Goal: Communication & Community: Connect with others

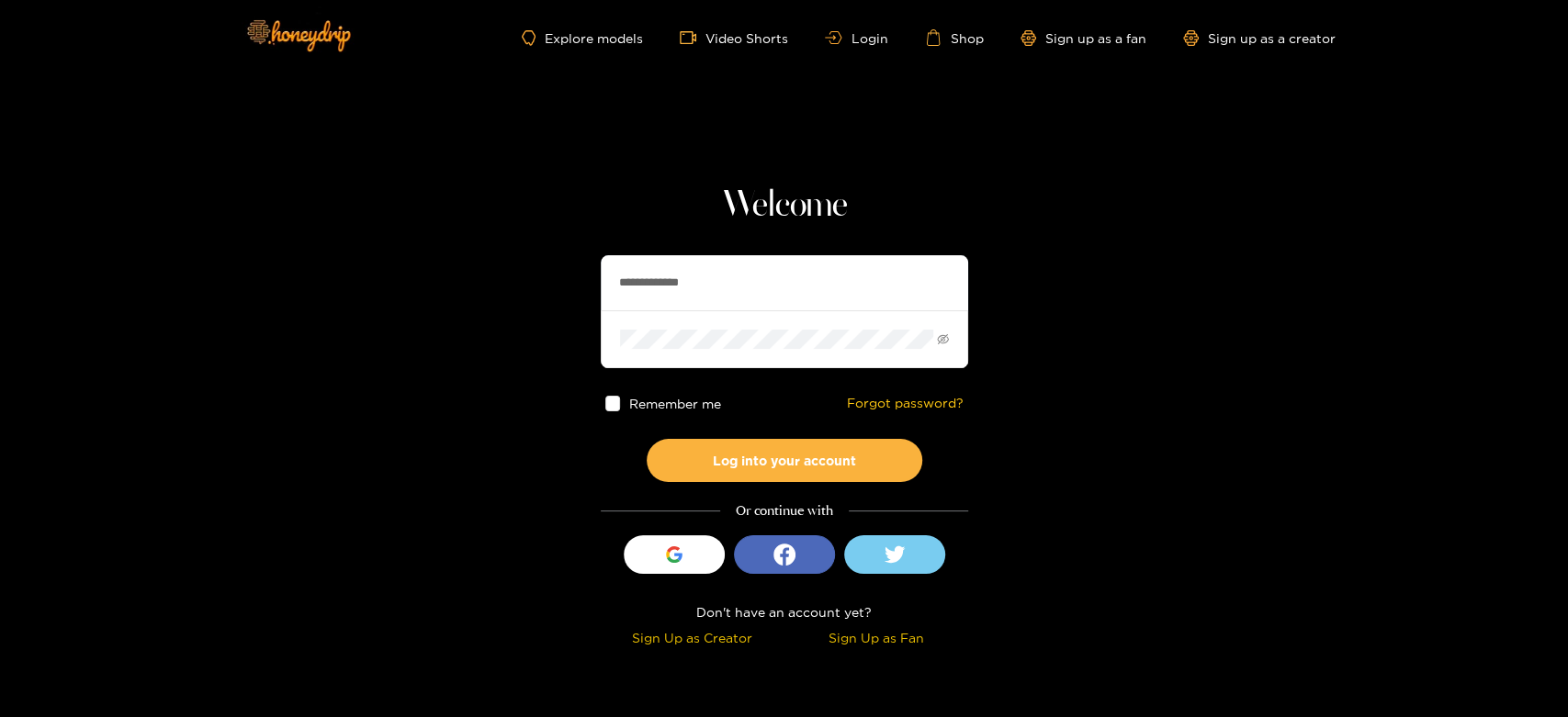
drag, startPoint x: 754, startPoint y: 280, endPoint x: 593, endPoint y: 280, distance: 161.0
click at [593, 280] on section "**********" at bounding box center [784, 326] width 1568 height 653
paste input "text"
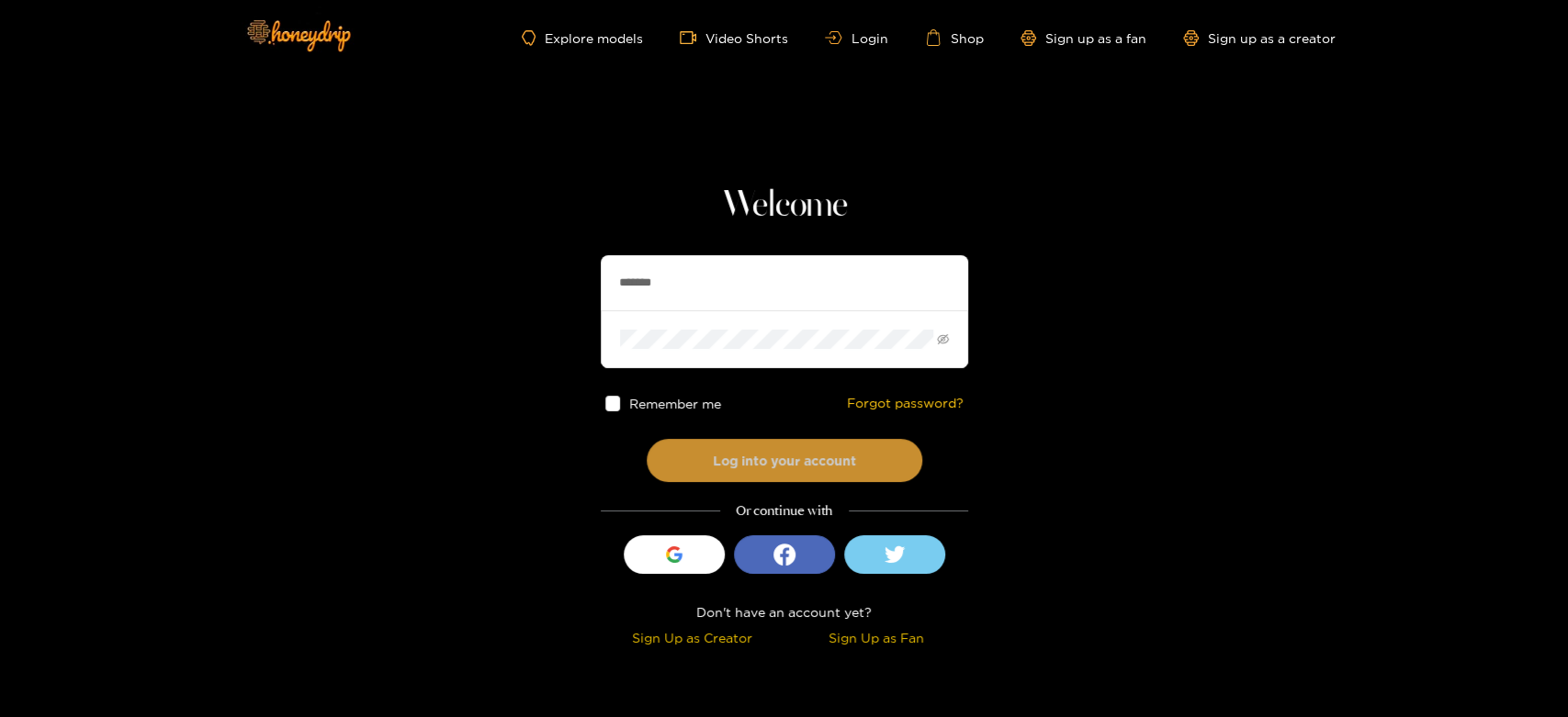
type input "*******"
click at [743, 460] on button "Log into your account" at bounding box center [784, 460] width 275 height 43
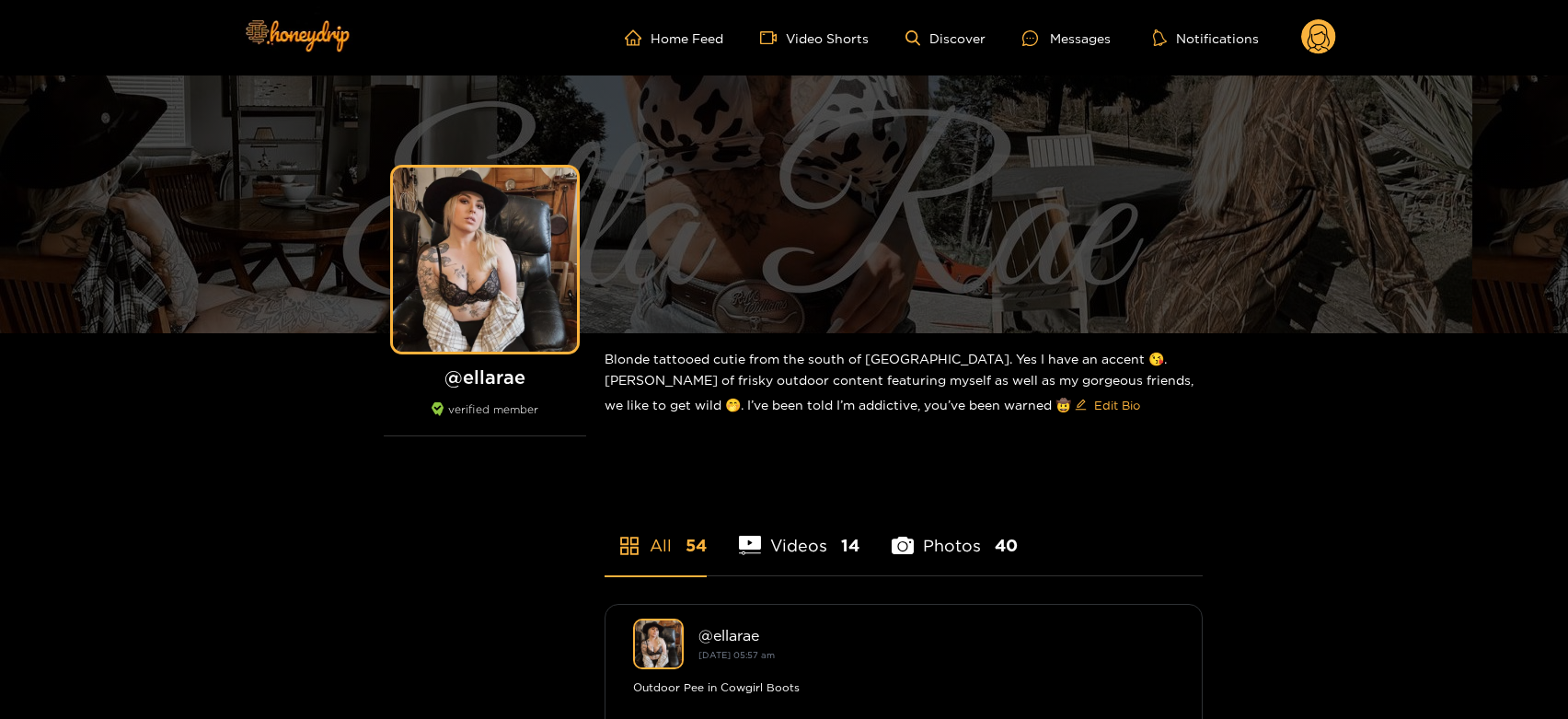
click at [1072, 54] on ul "Home Feed Video Shorts Discover Messages Notifications" at bounding box center [981, 37] width 712 height 36
click at [1066, 28] on div "Messages" at bounding box center [1066, 38] width 88 height 22
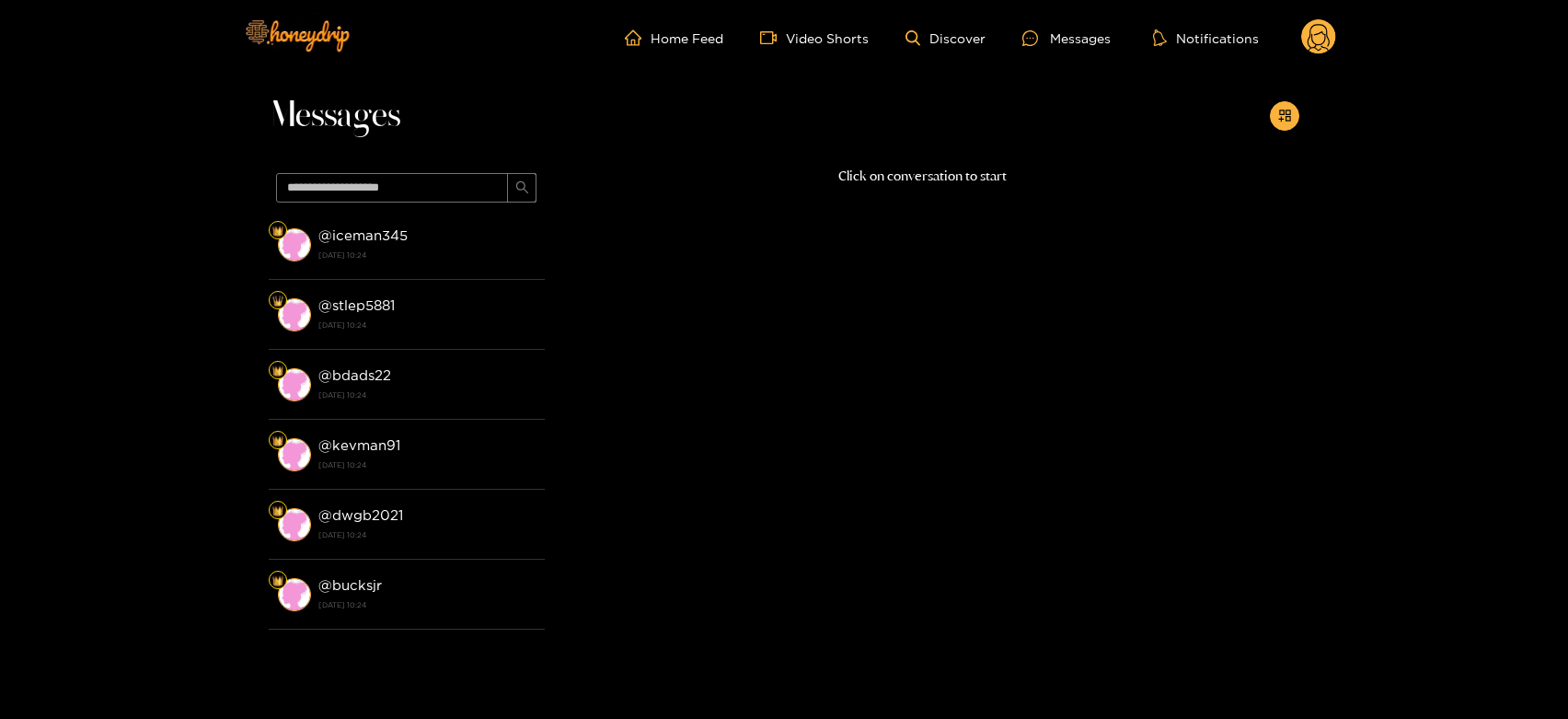
click at [436, 242] on div "@ iceman345 22 August 2025 10:24" at bounding box center [426, 245] width 217 height 41
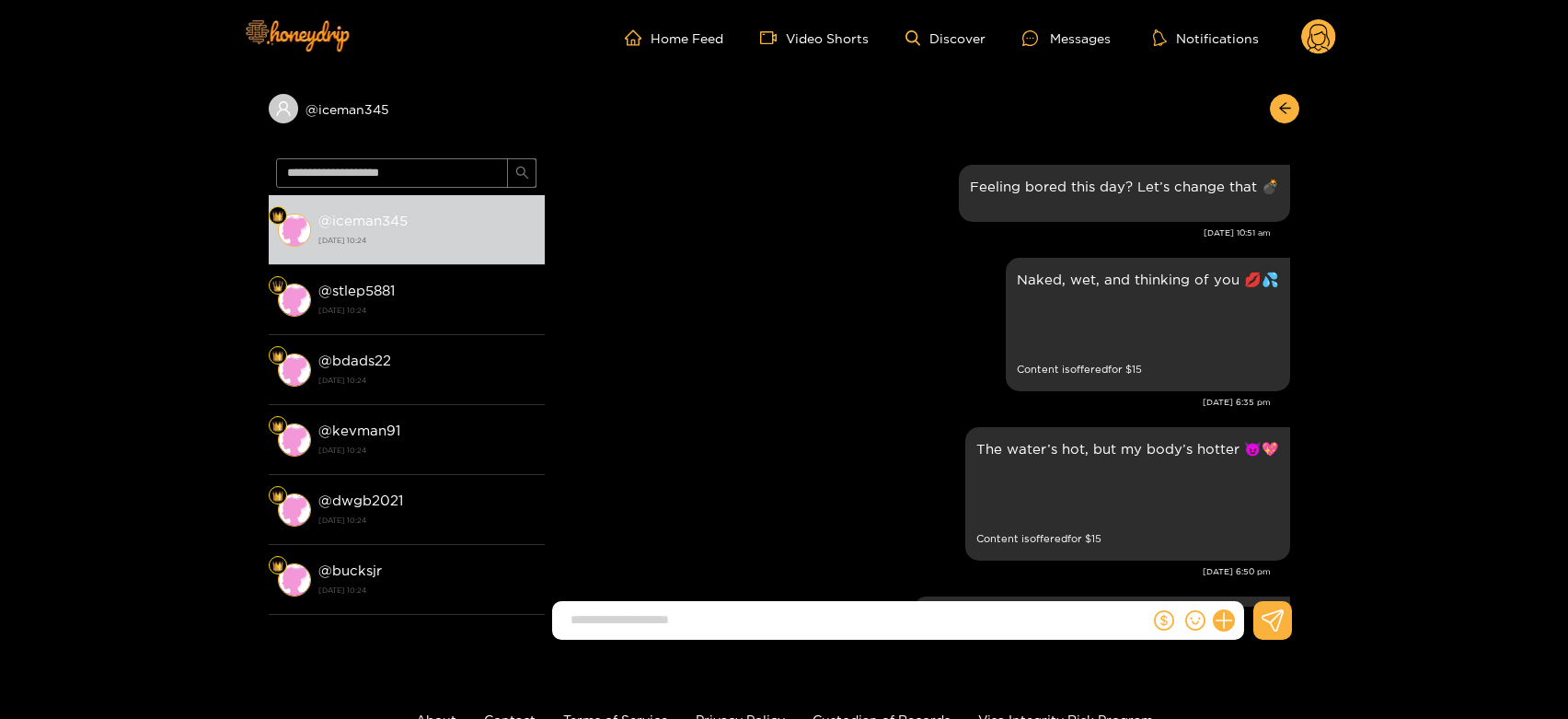
scroll to position [3042, 0]
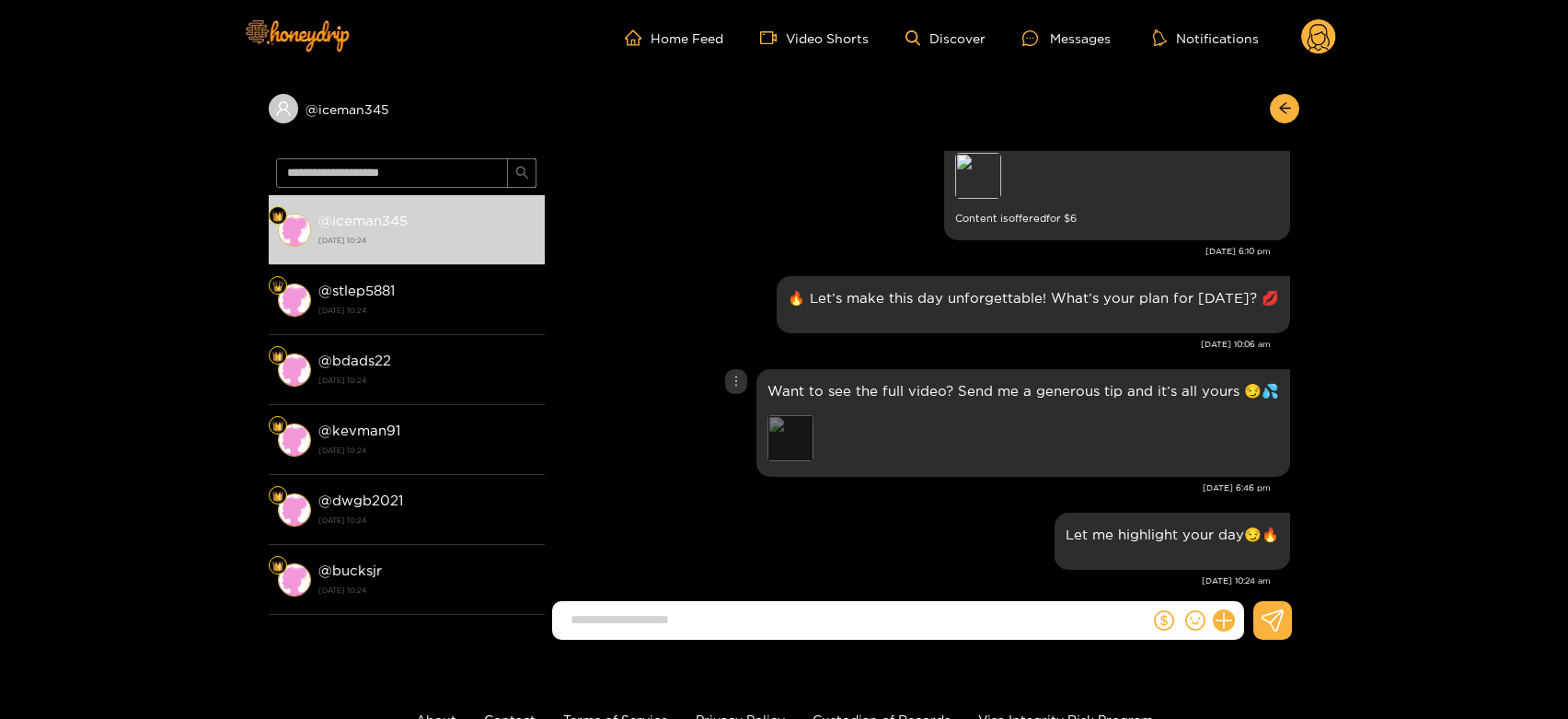
click at [796, 434] on div "Preview" at bounding box center [790, 438] width 46 height 46
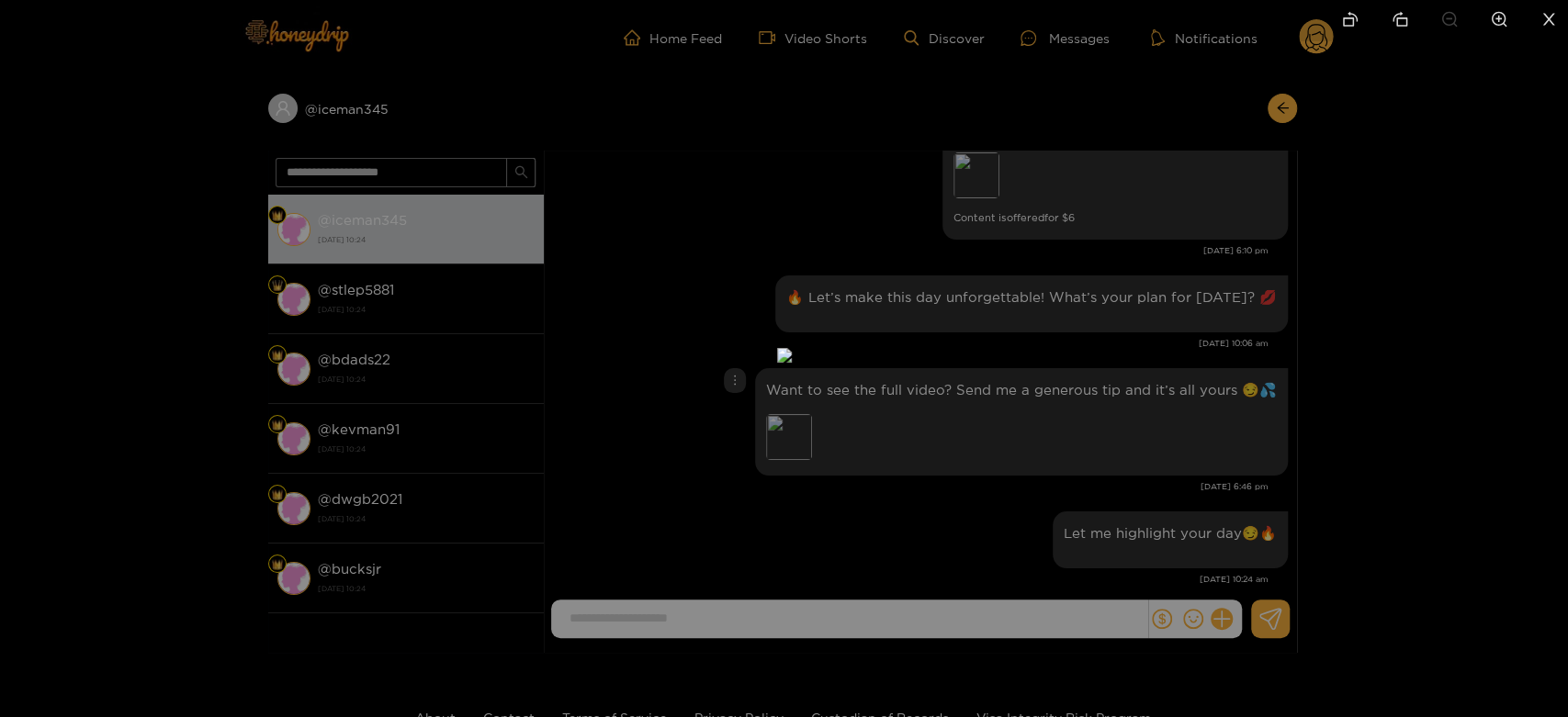
click at [792, 348] on img at bounding box center [784, 355] width 15 height 15
click at [1466, 160] on div at bounding box center [784, 358] width 1568 height 717
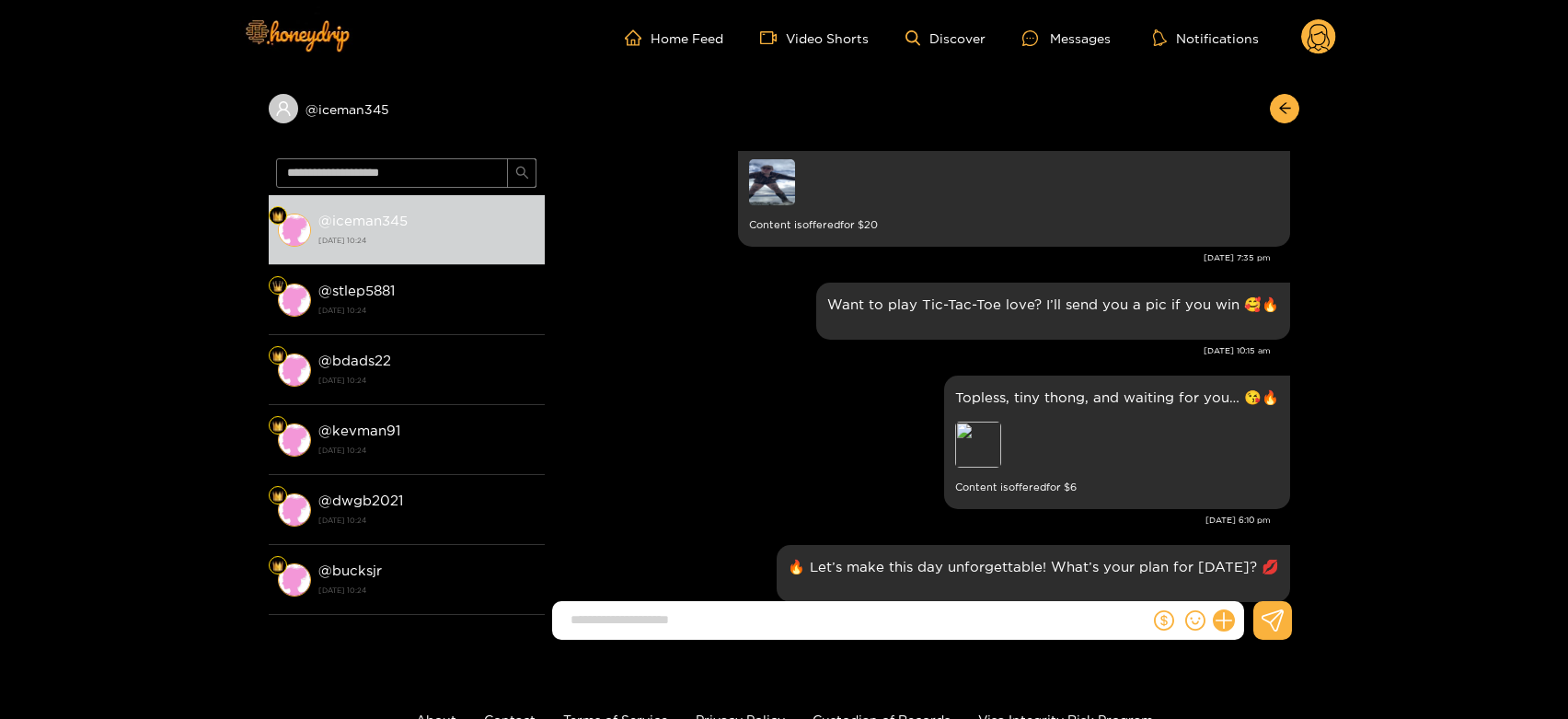
scroll to position [2736, 0]
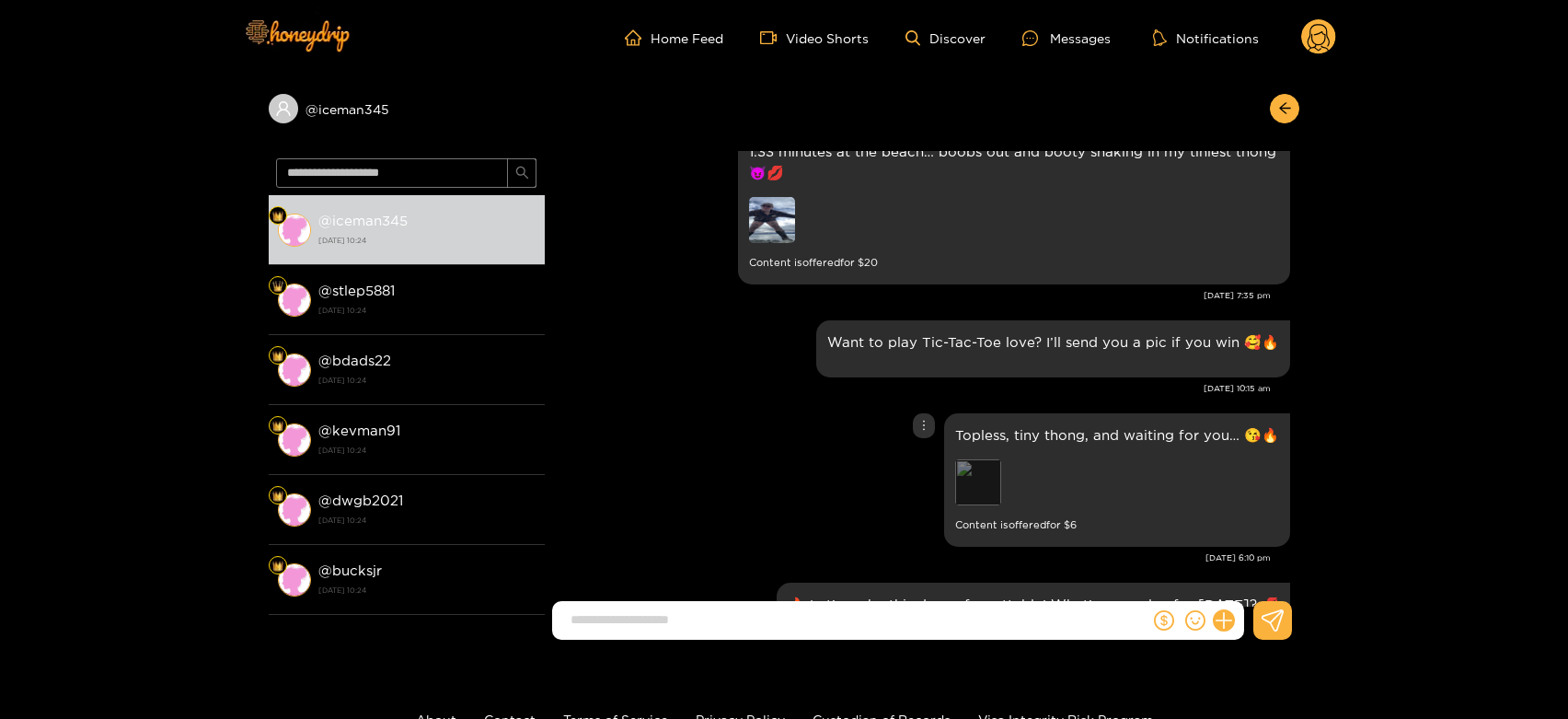
click at [969, 460] on div "Preview" at bounding box center [978, 482] width 46 height 46
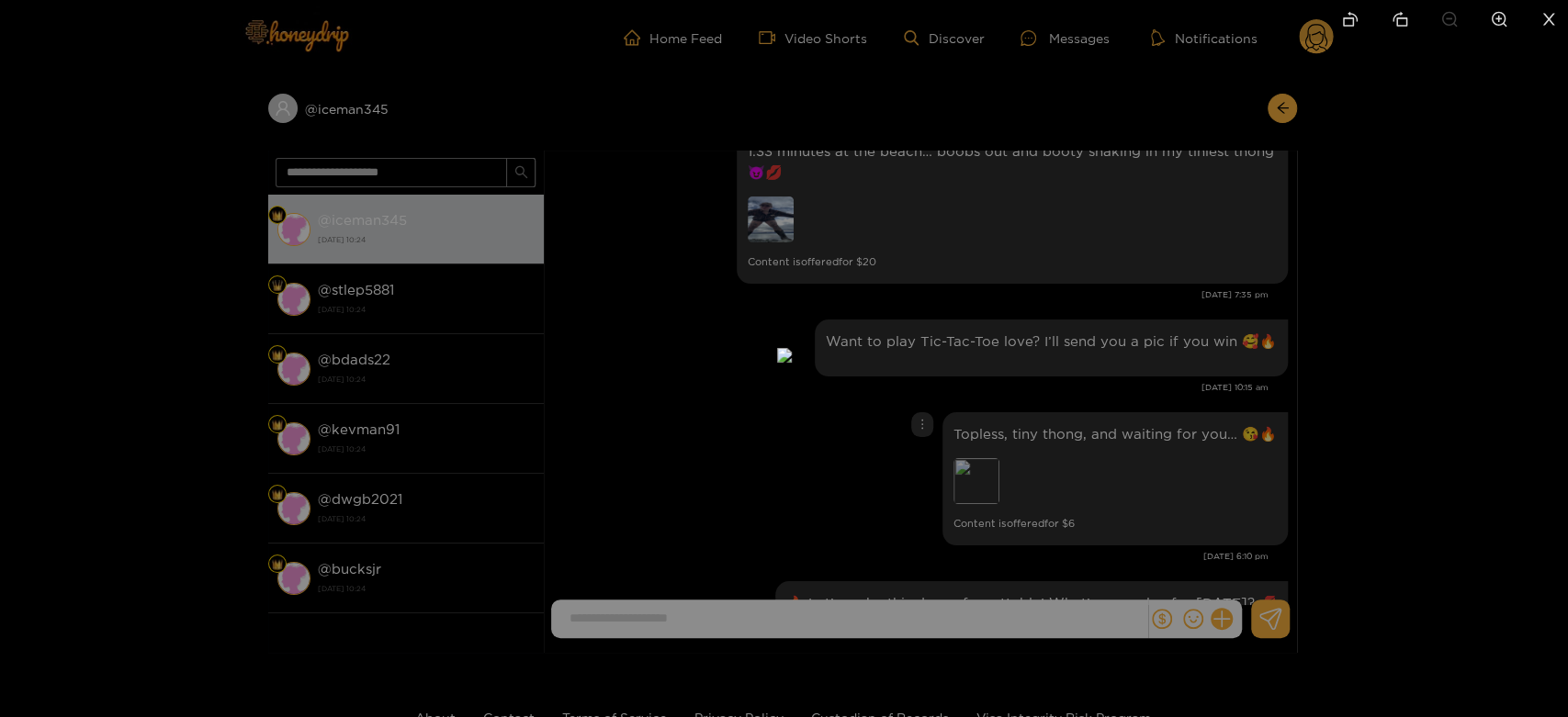
click at [1406, 337] on div at bounding box center [784, 358] width 1568 height 717
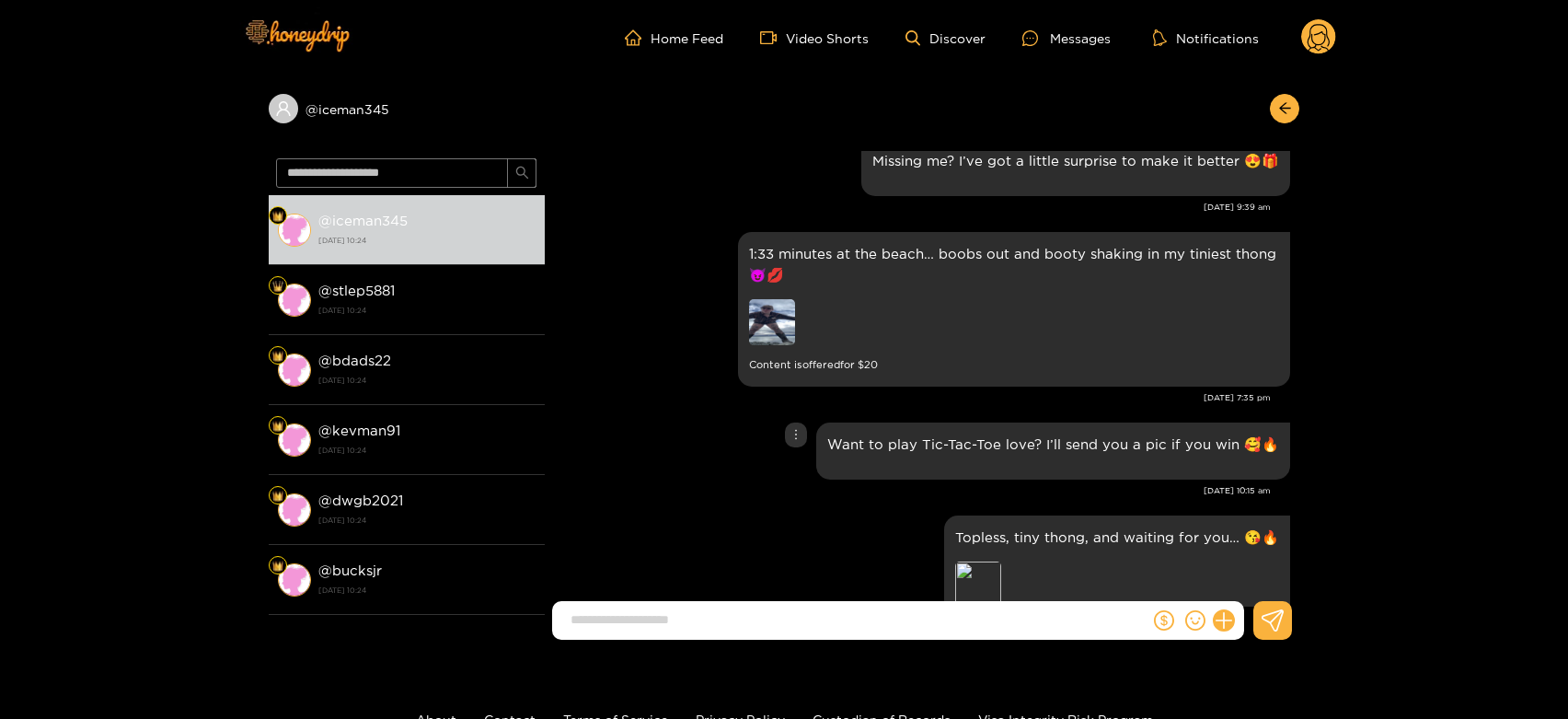
scroll to position [2531, 0]
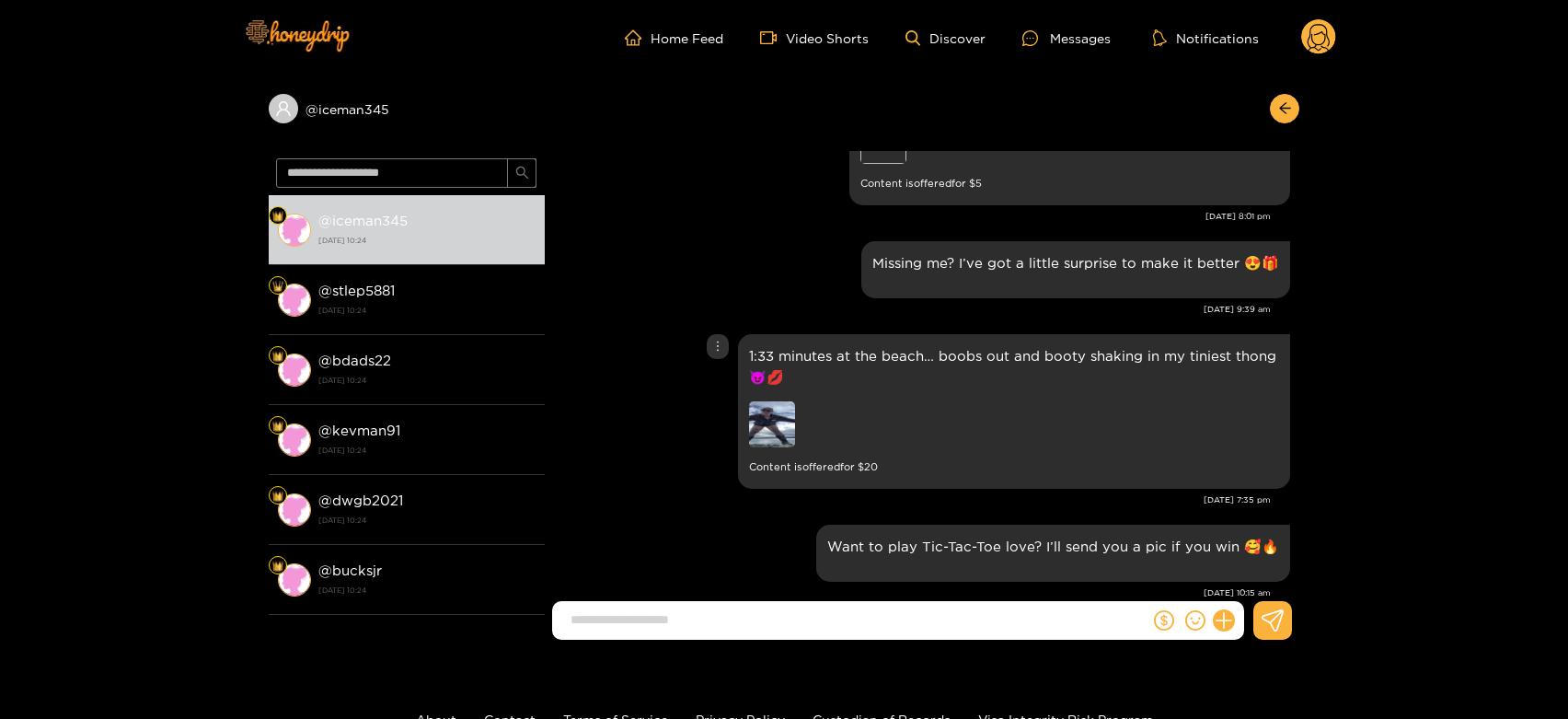
click at [766, 402] on img at bounding box center [772, 424] width 46 height 46
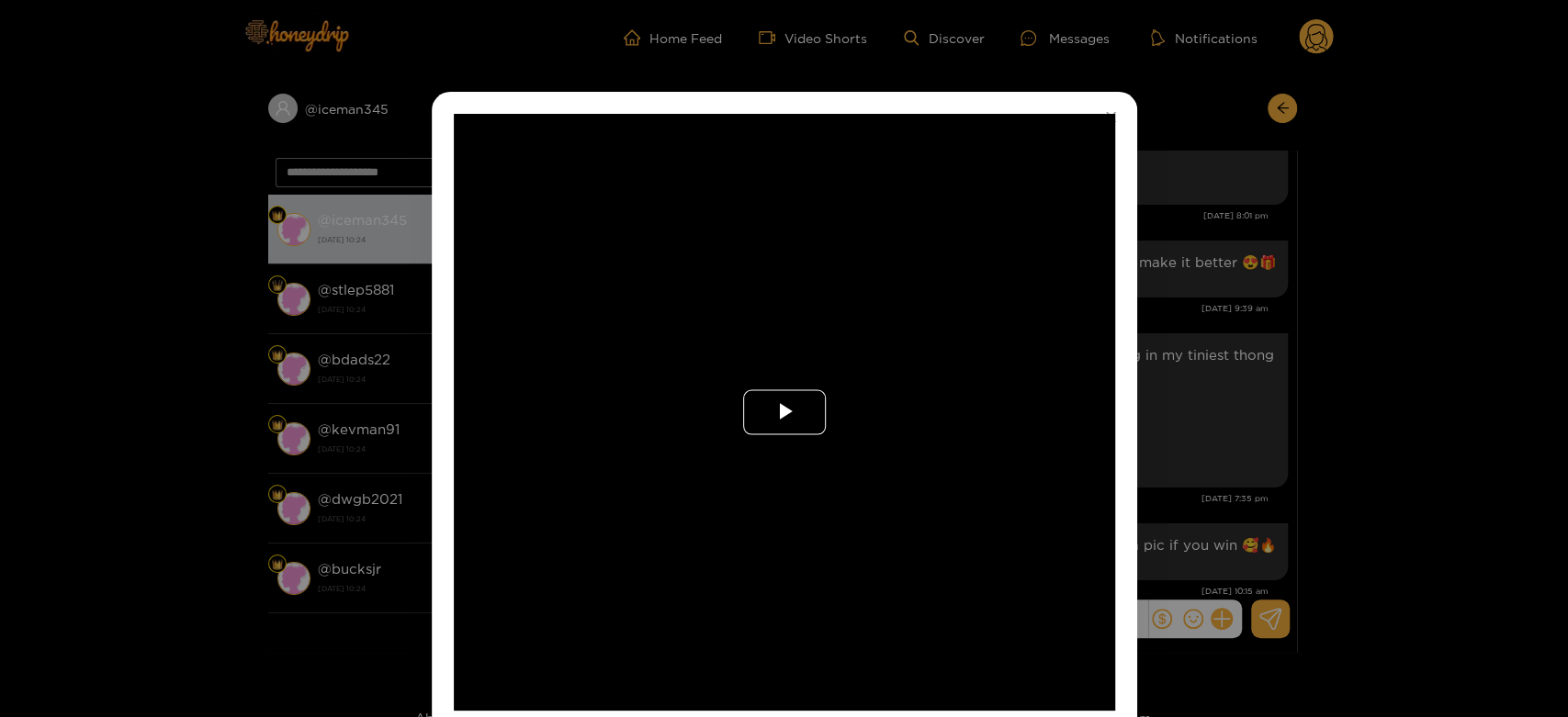
click at [785, 412] on span "Video Player" at bounding box center [785, 412] width 0 height 0
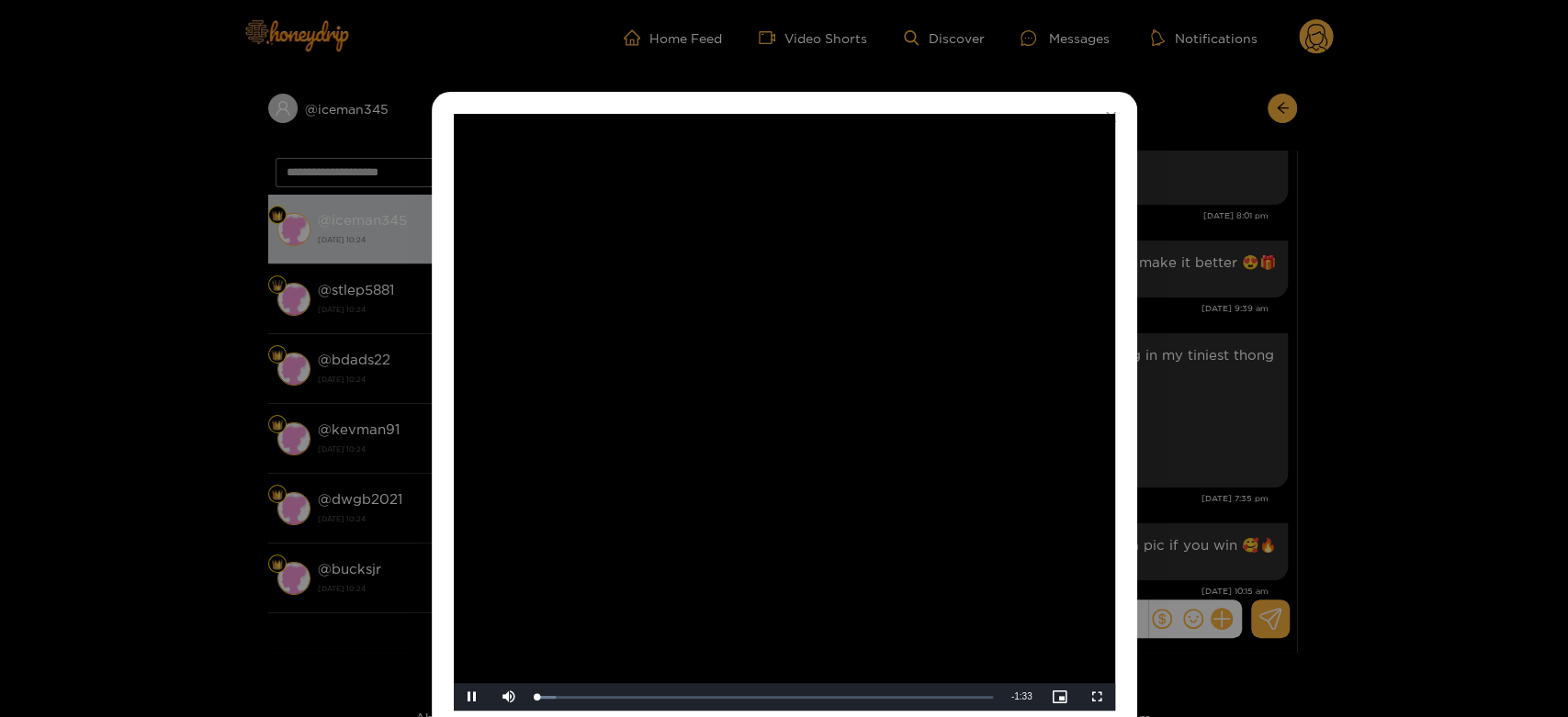
click at [764, 391] on video "Video Player" at bounding box center [784, 411] width 662 height 597
click at [1185, 385] on div "**********" at bounding box center [784, 358] width 1568 height 717
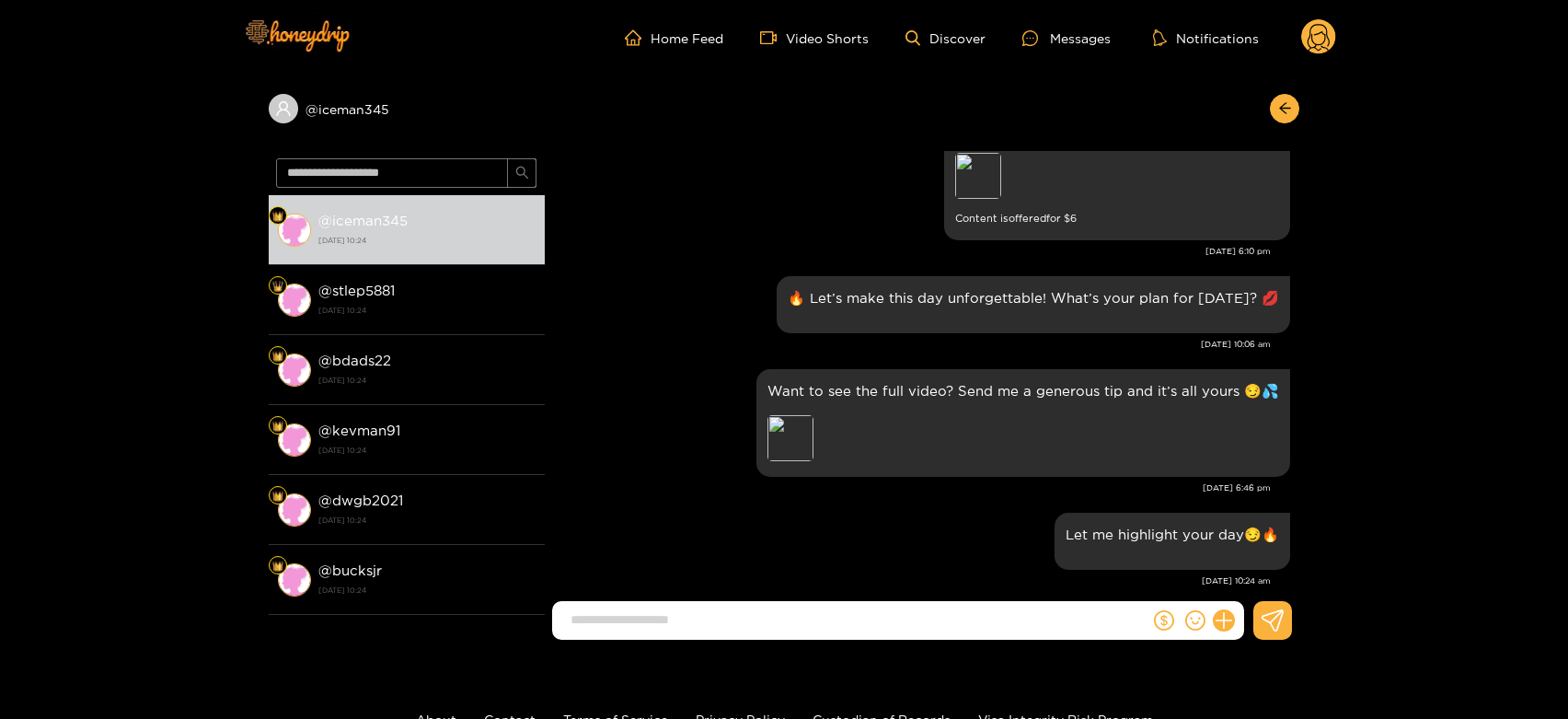
scroll to position [3042, 0]
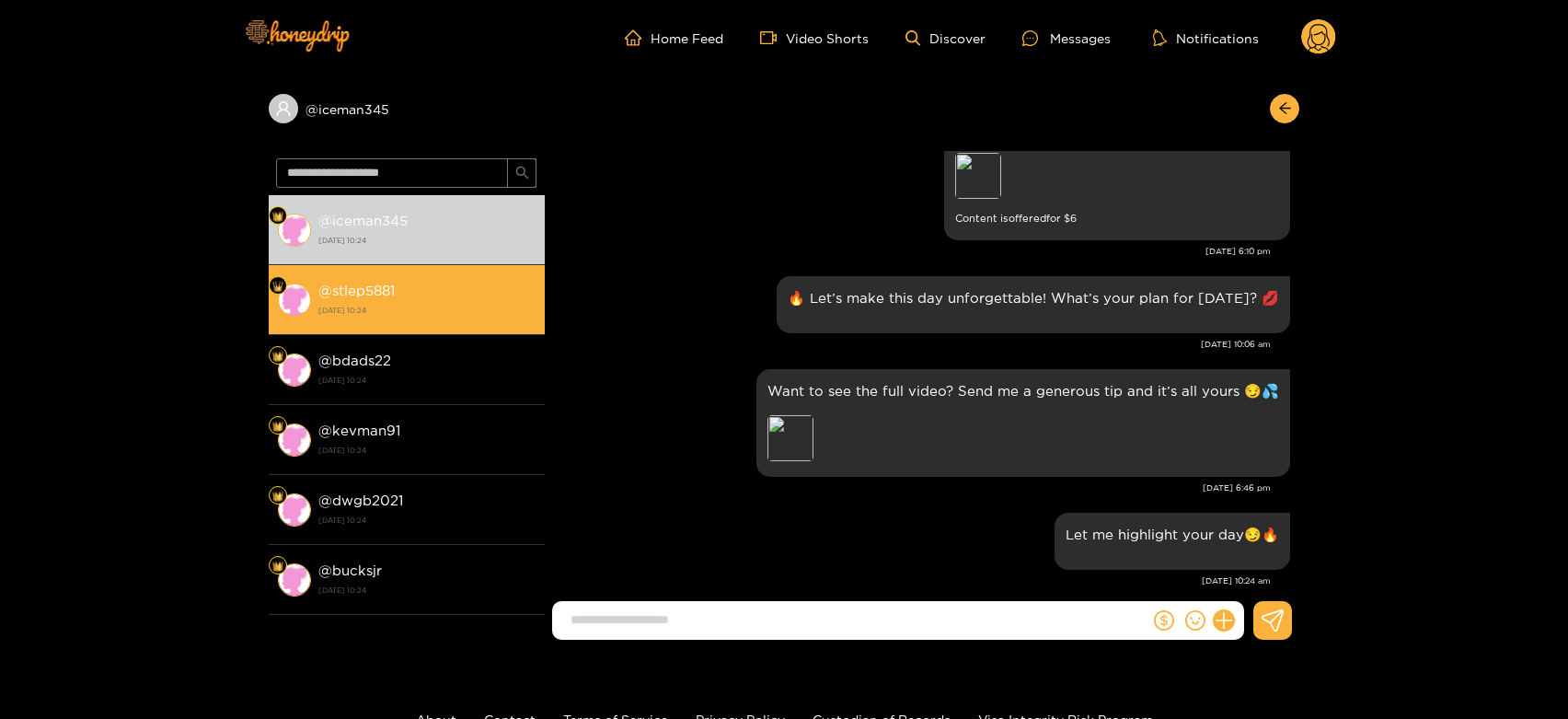
click at [449, 302] on strong "22 August 2025 10:24" at bounding box center [426, 309] width 217 height 17
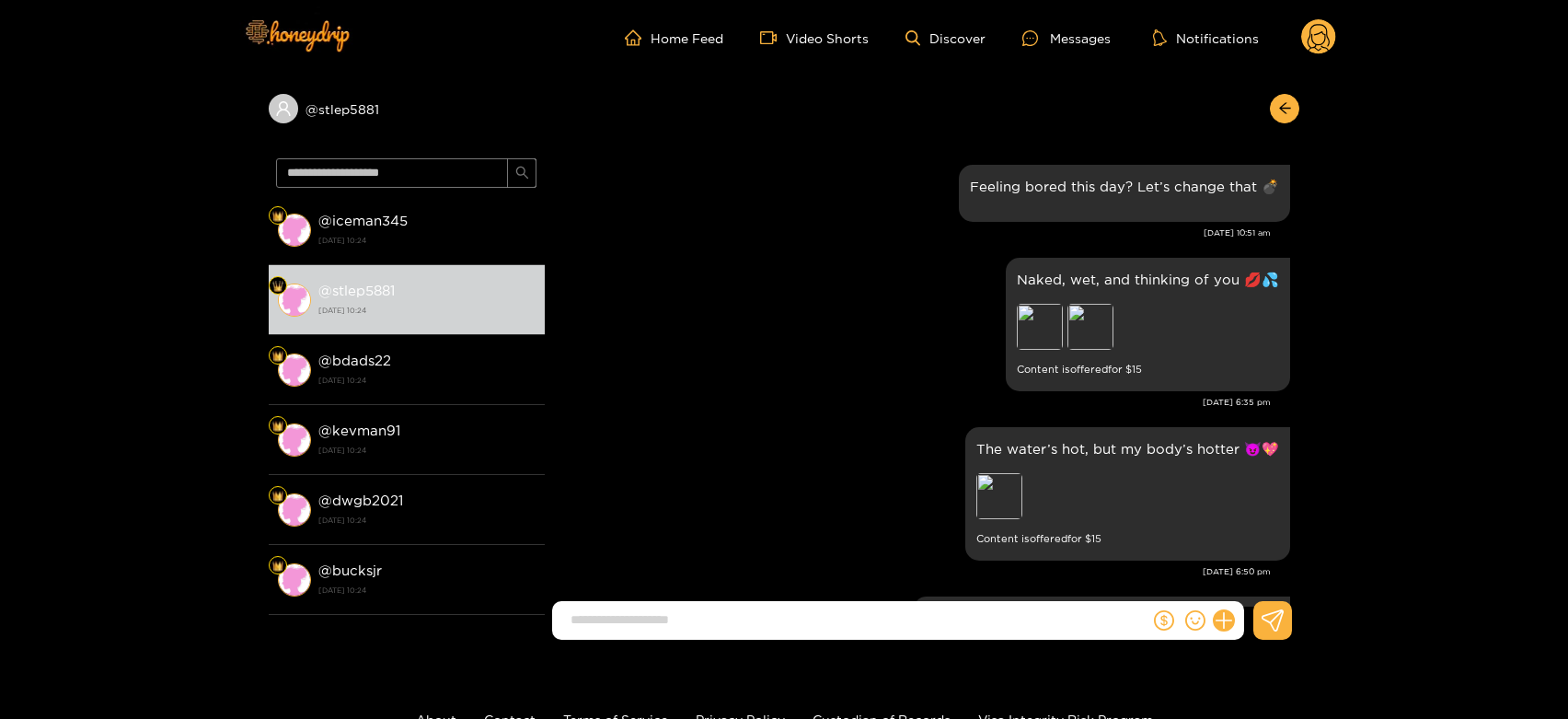
scroll to position [3042, 0]
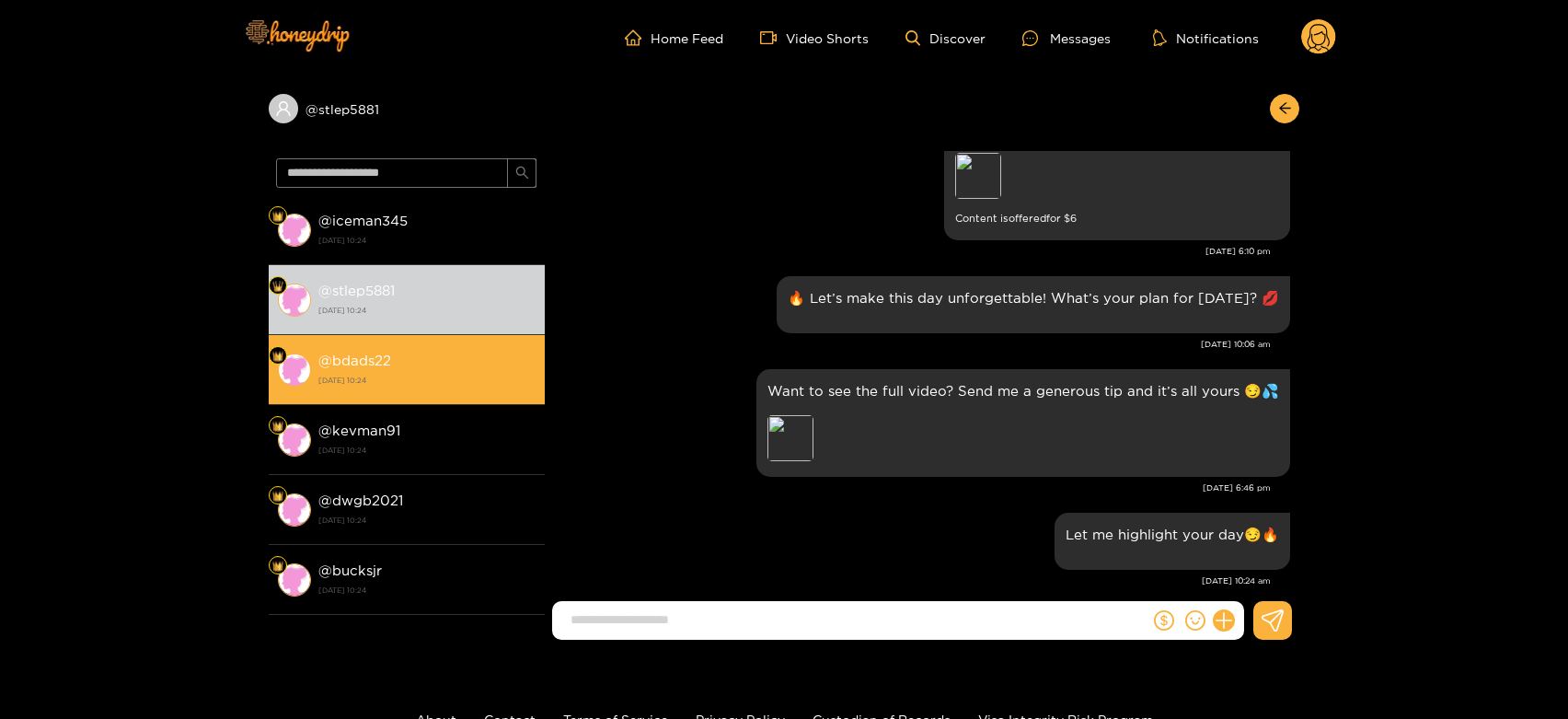
click at [457, 361] on div "@ bdads22 22 August 2025 10:24" at bounding box center [426, 369] width 217 height 41
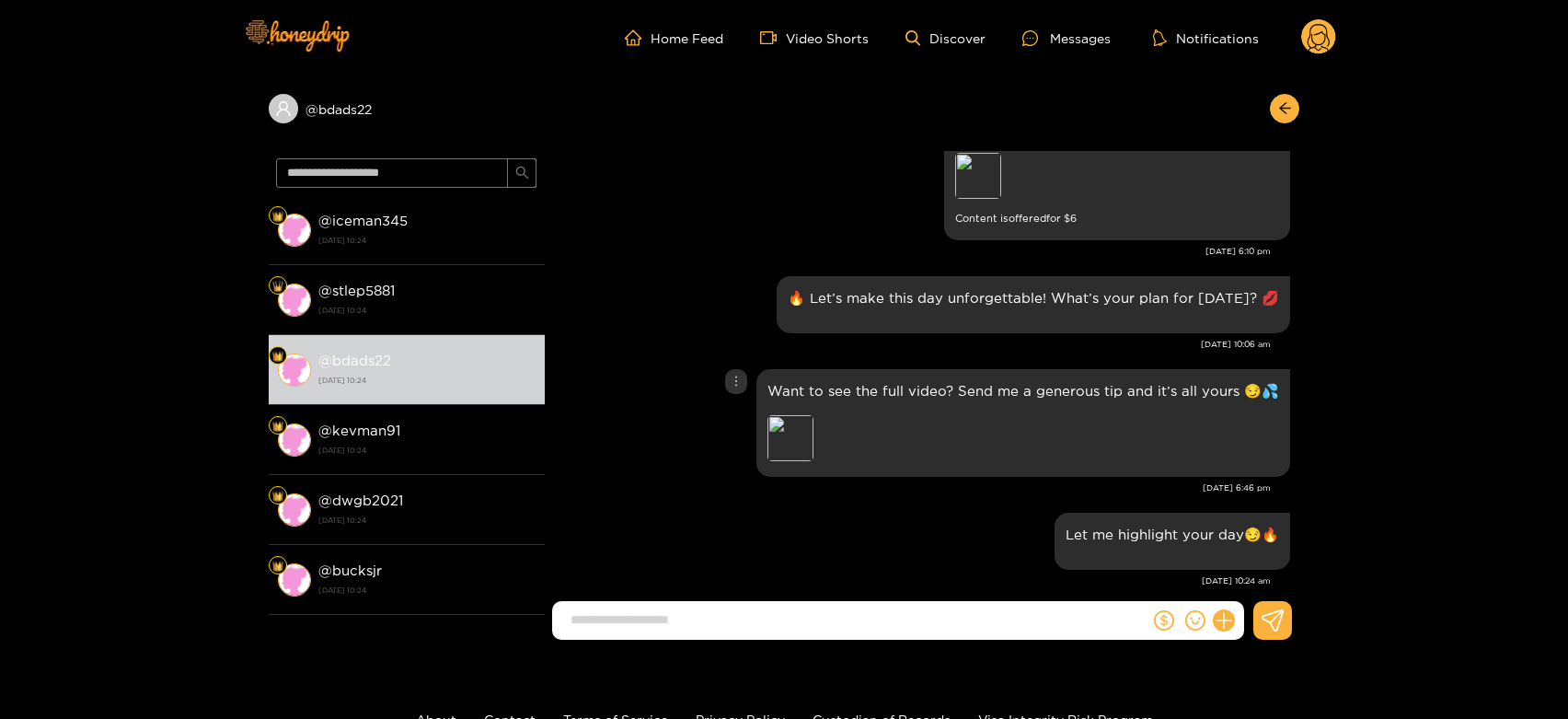
scroll to position [2736, 0]
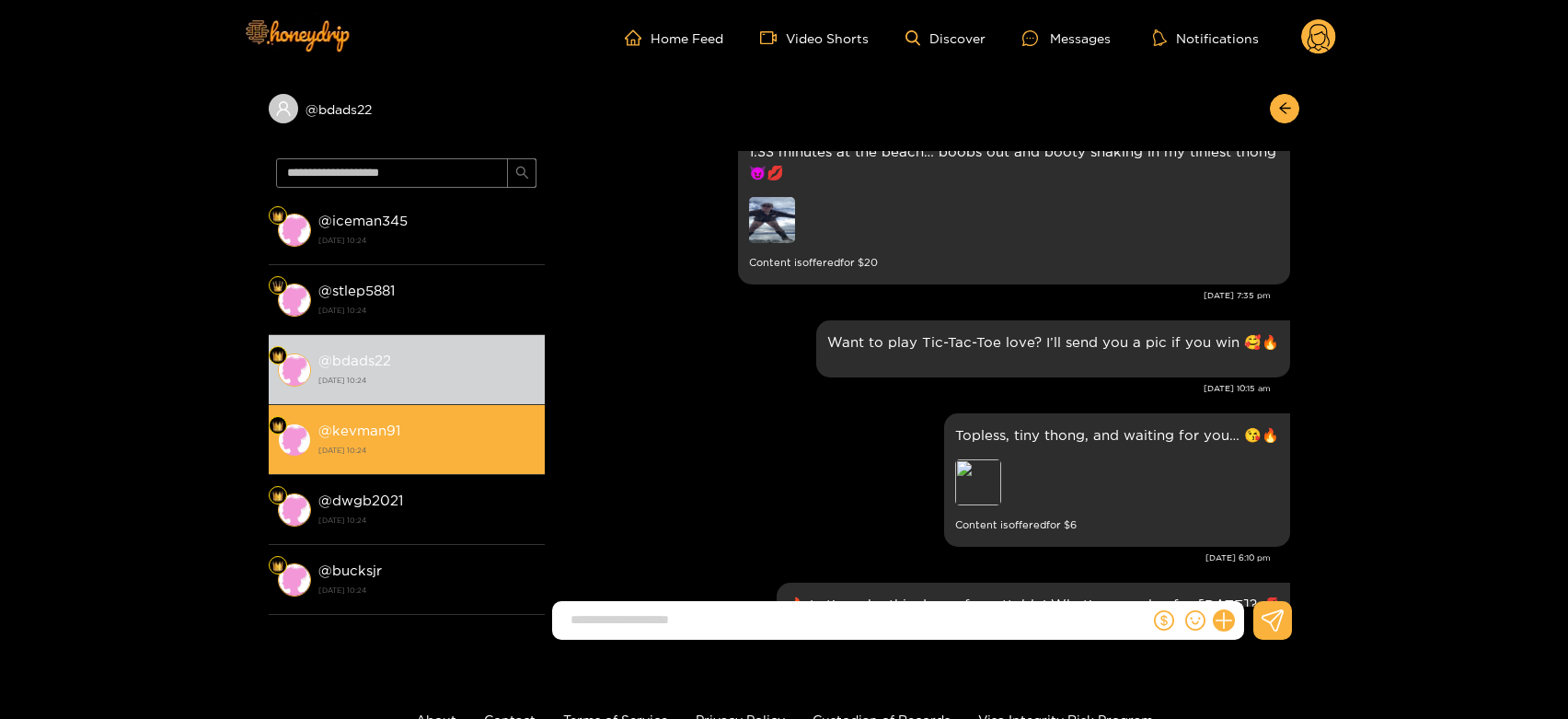
click at [375, 466] on li "@ kevman91 22 August 2025 10:24" at bounding box center [406, 439] width 276 height 70
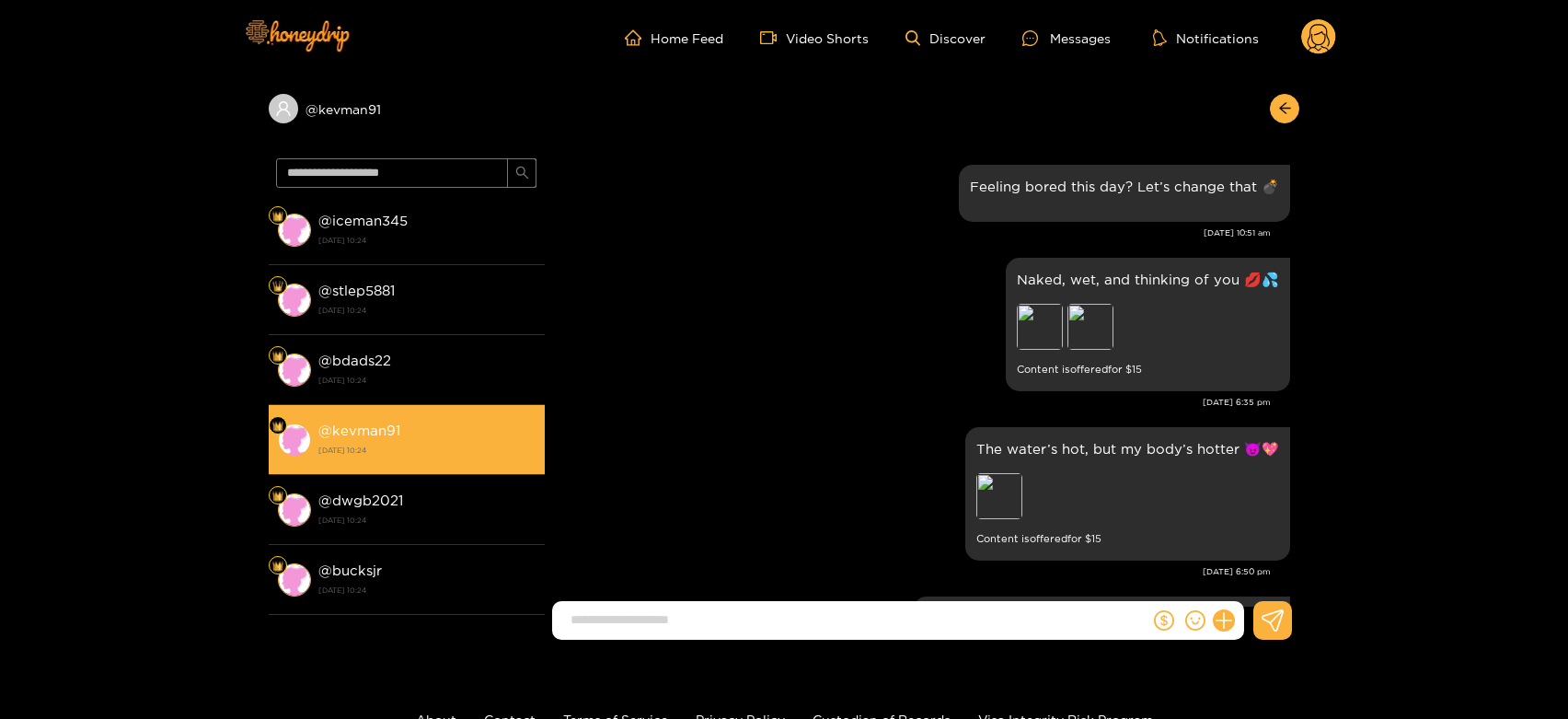
scroll to position [3042, 0]
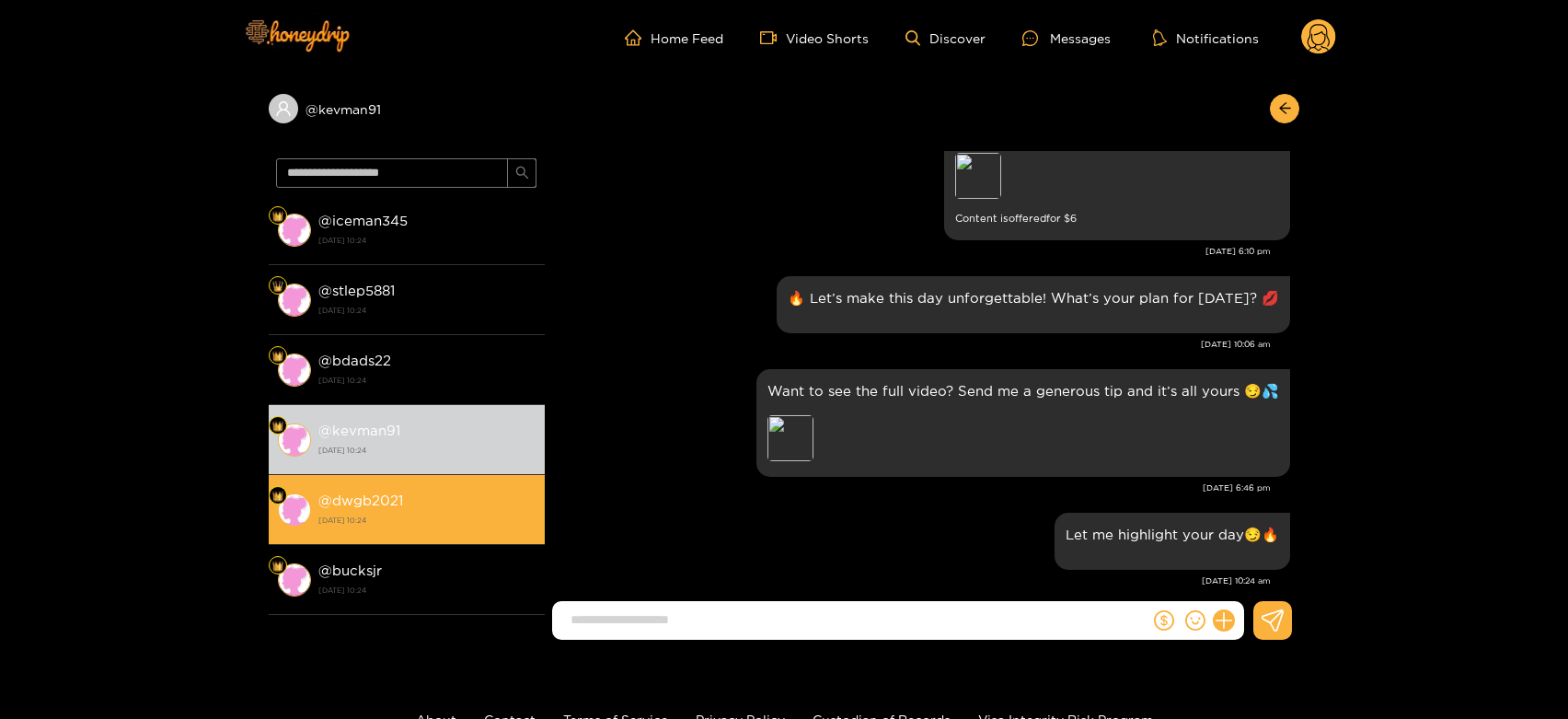
click at [442, 513] on strong "22 August 2025 10:24" at bounding box center [426, 520] width 217 height 17
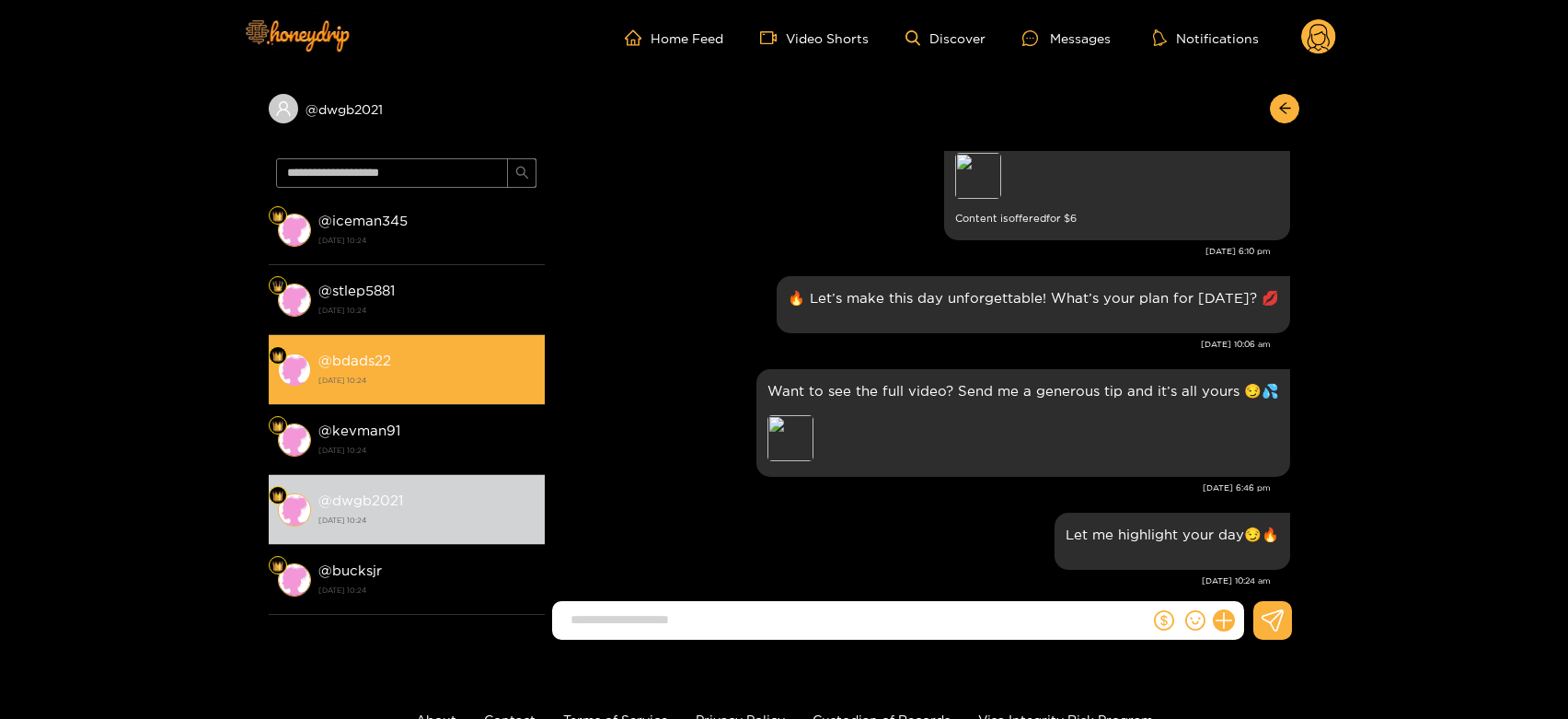
scroll to position [102, 0]
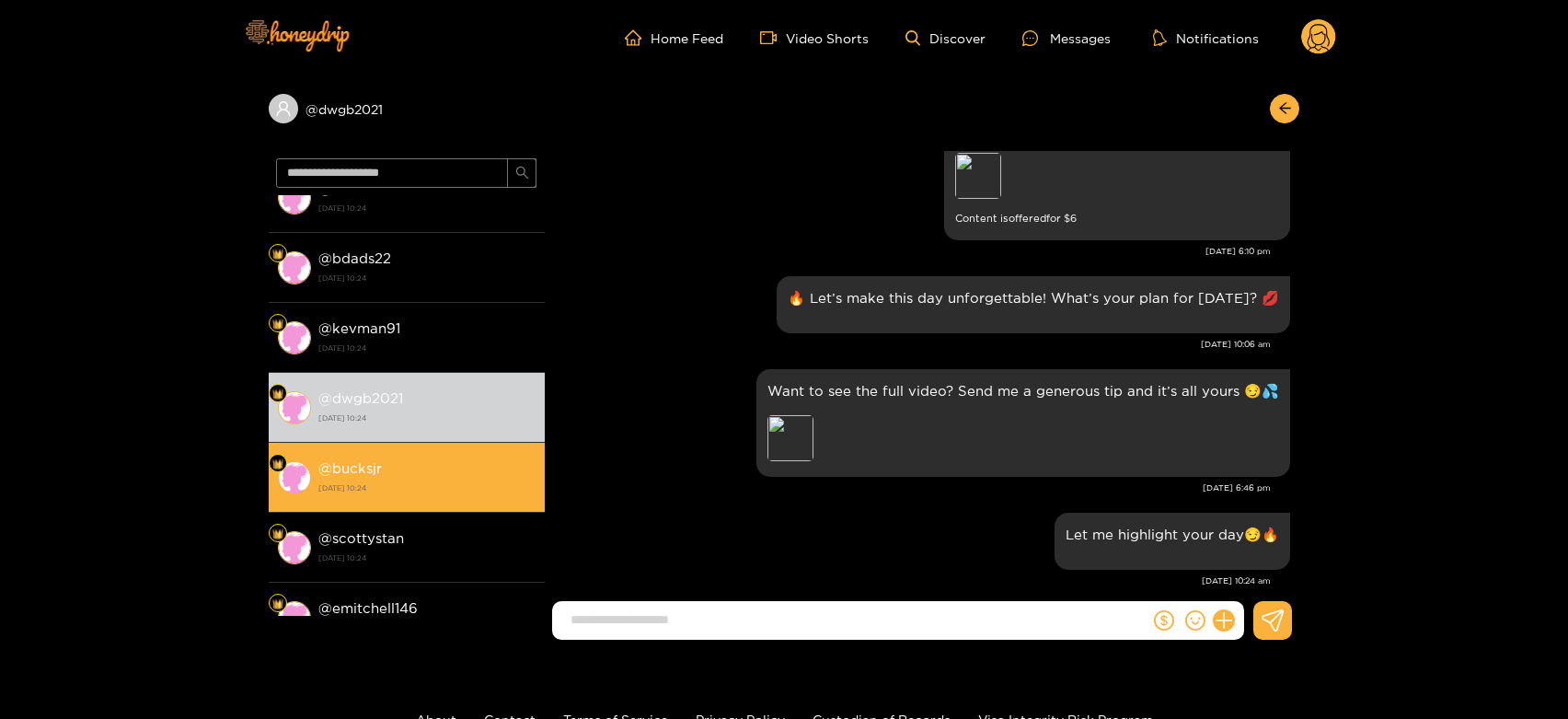
click at [406, 490] on strong "22 August 2025 10:24" at bounding box center [426, 487] width 217 height 17
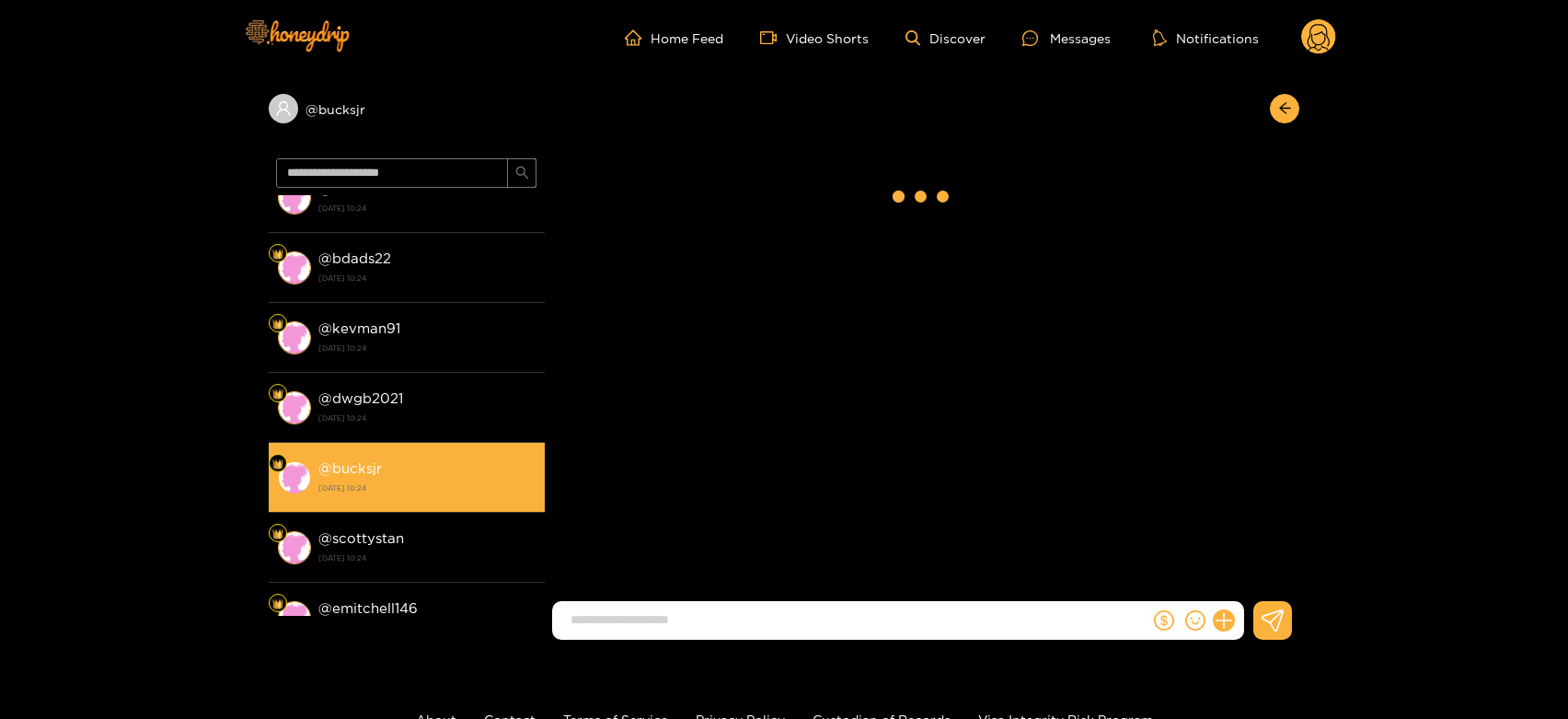
scroll to position [3042, 0]
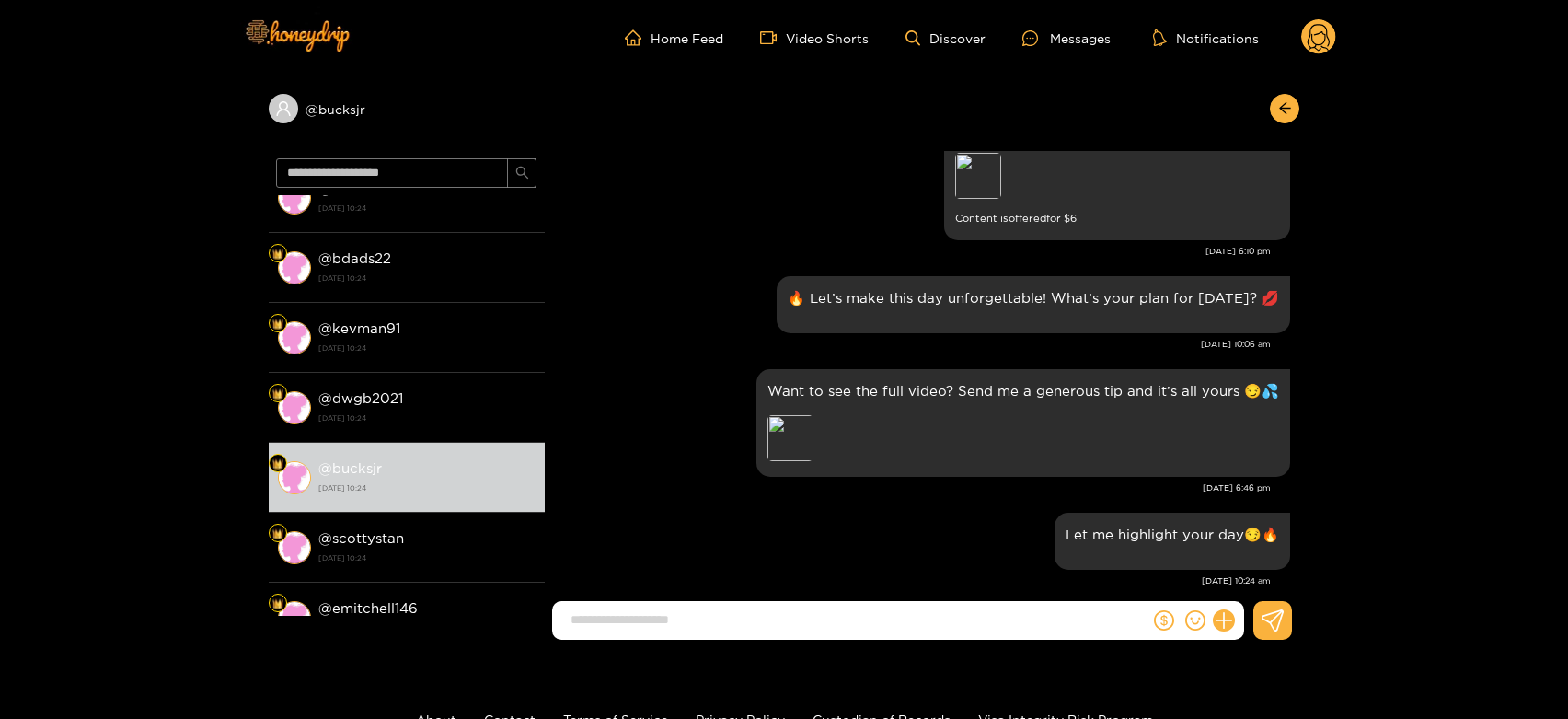
click at [1331, 51] on icon at bounding box center [1320, 37] width 35 height 36
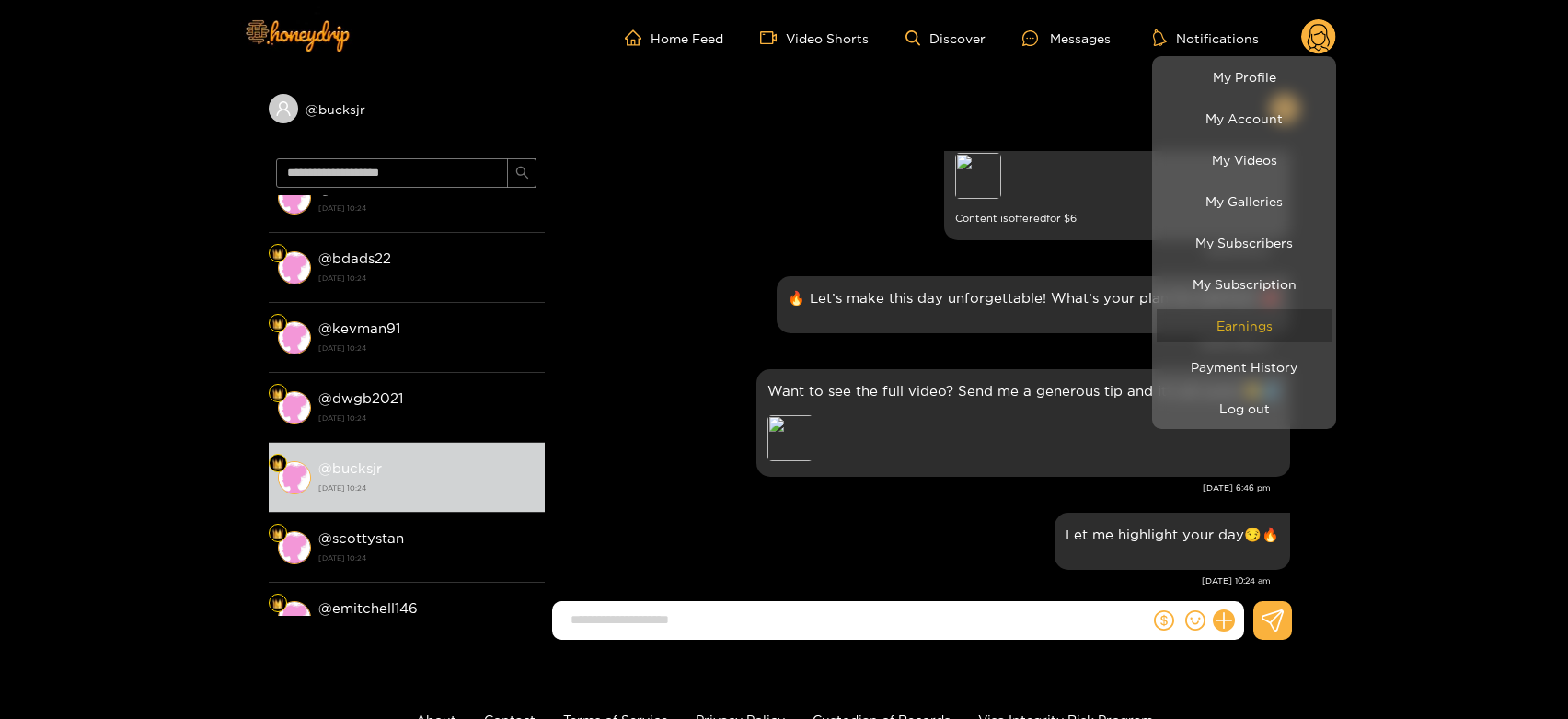
click at [1217, 317] on link "Earnings" at bounding box center [1244, 325] width 175 height 32
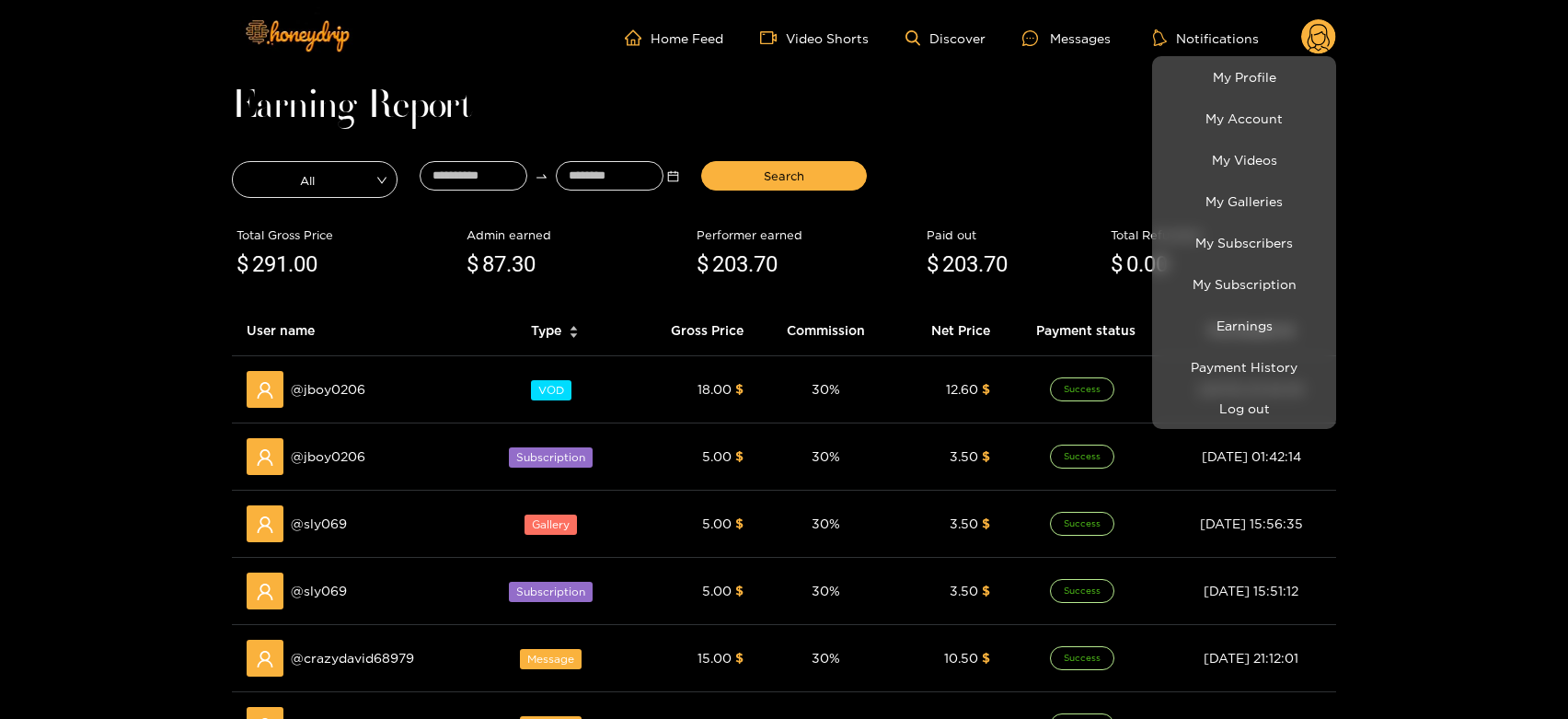
click at [336, 639] on div at bounding box center [784, 360] width 1568 height 719
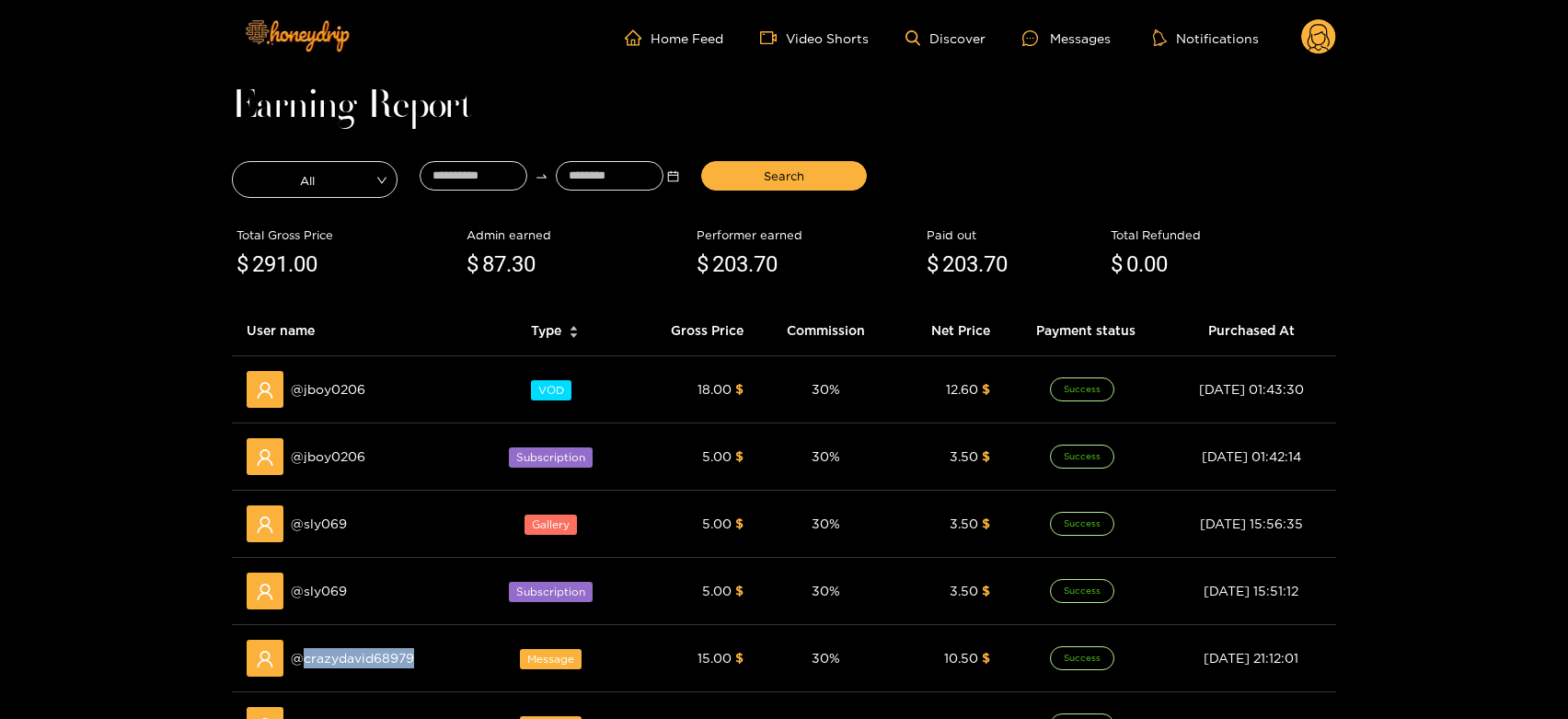
click at [336, 640] on div "@ crazydavid68979" at bounding box center [355, 658] width 218 height 36
copy span "crazydavid68979"
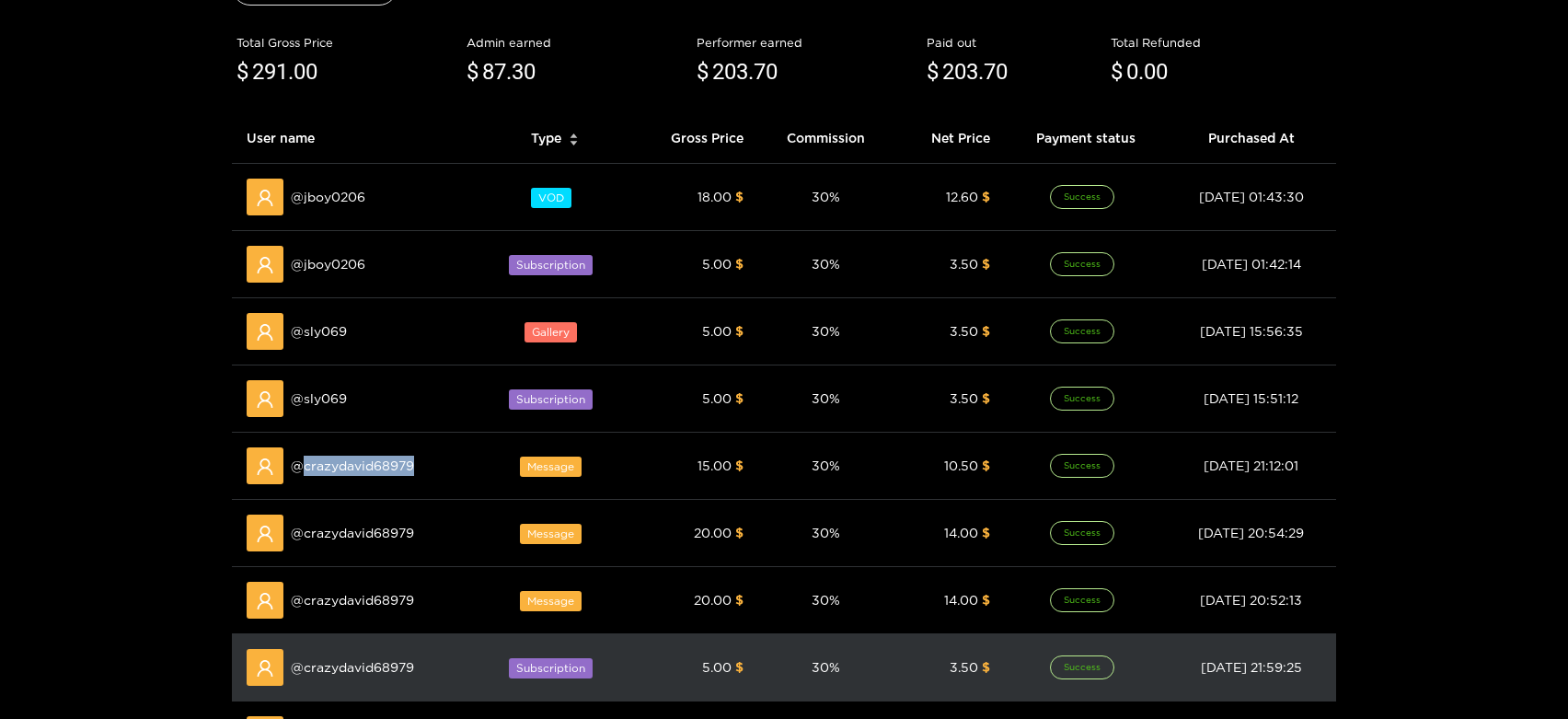
scroll to position [204, 0]
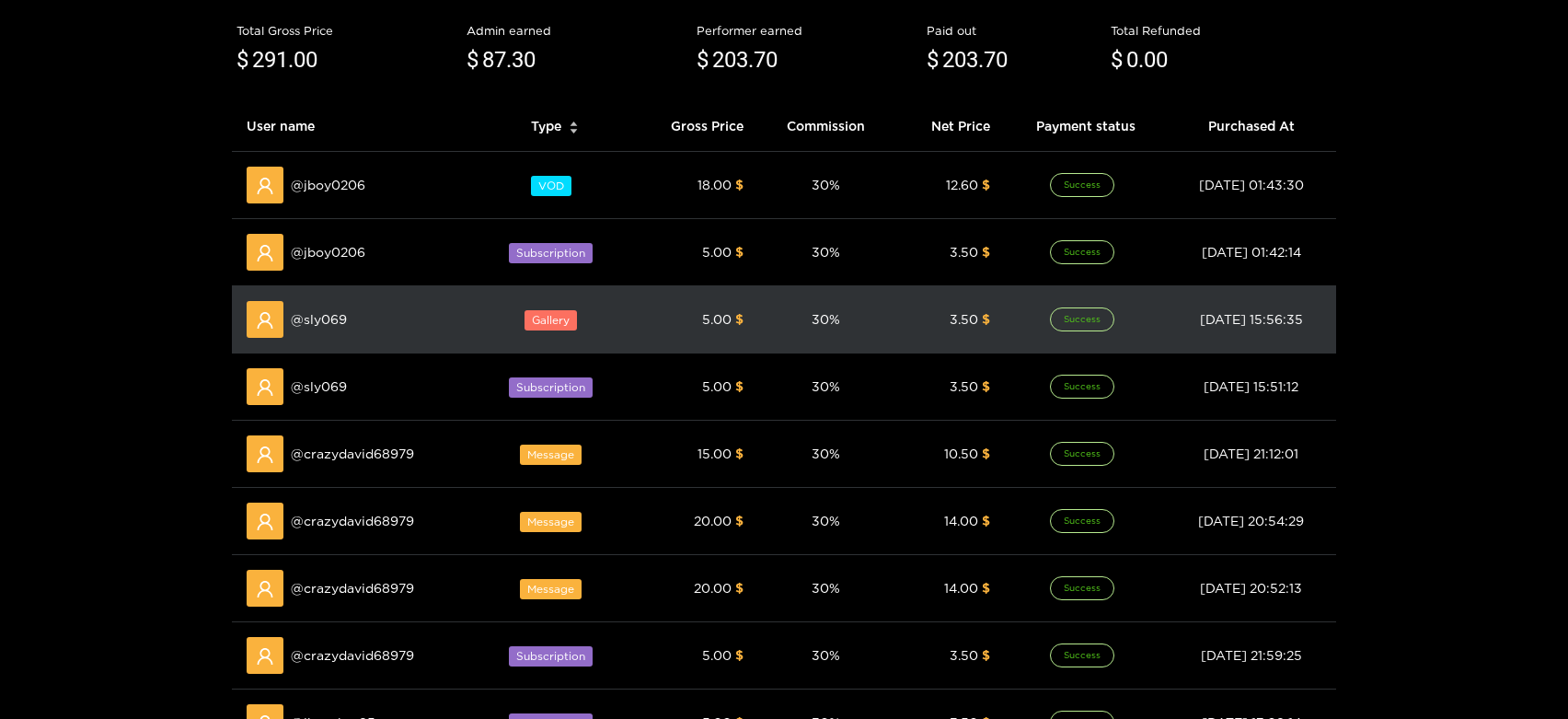
click at [330, 316] on span "@ sly069" at bounding box center [318, 319] width 56 height 21
copy span "sly069"
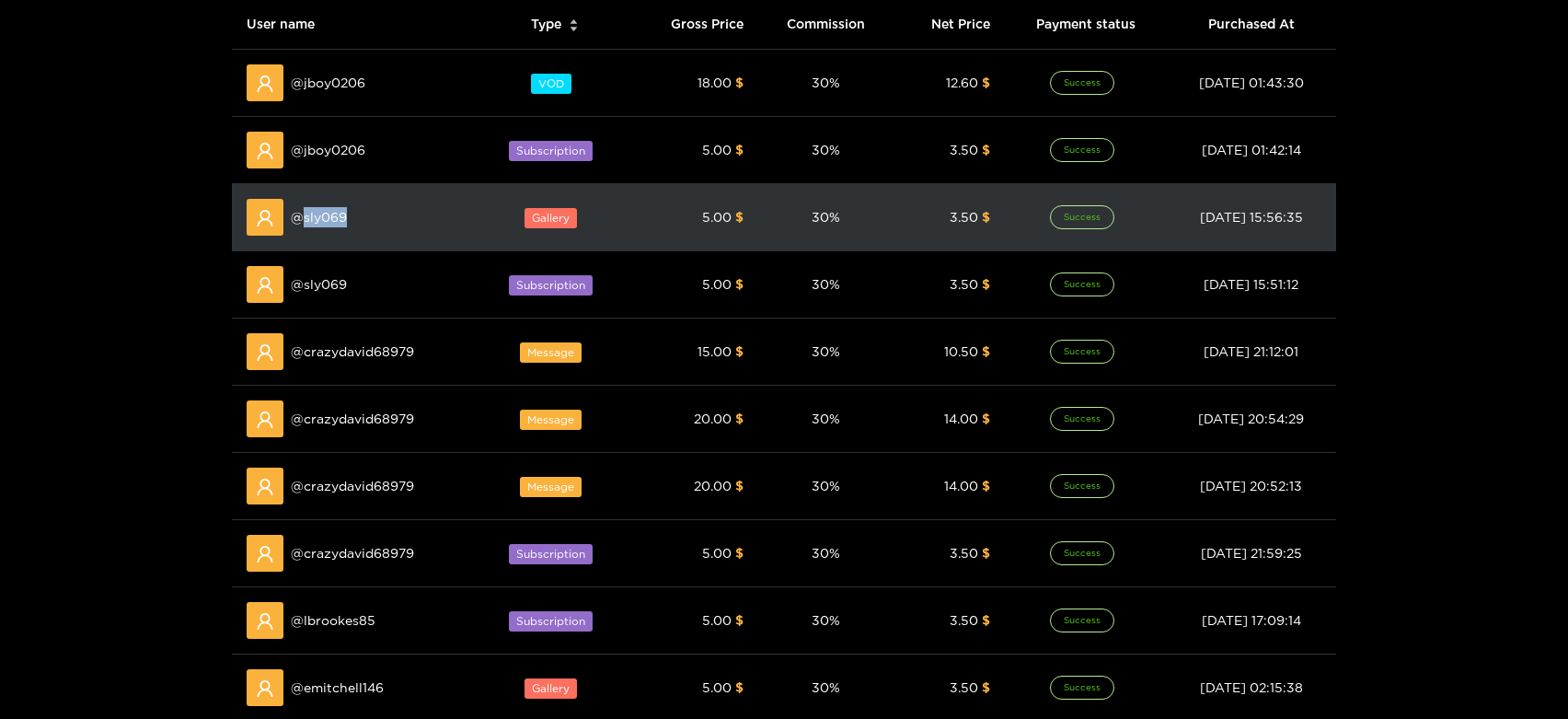
scroll to position [0, 0]
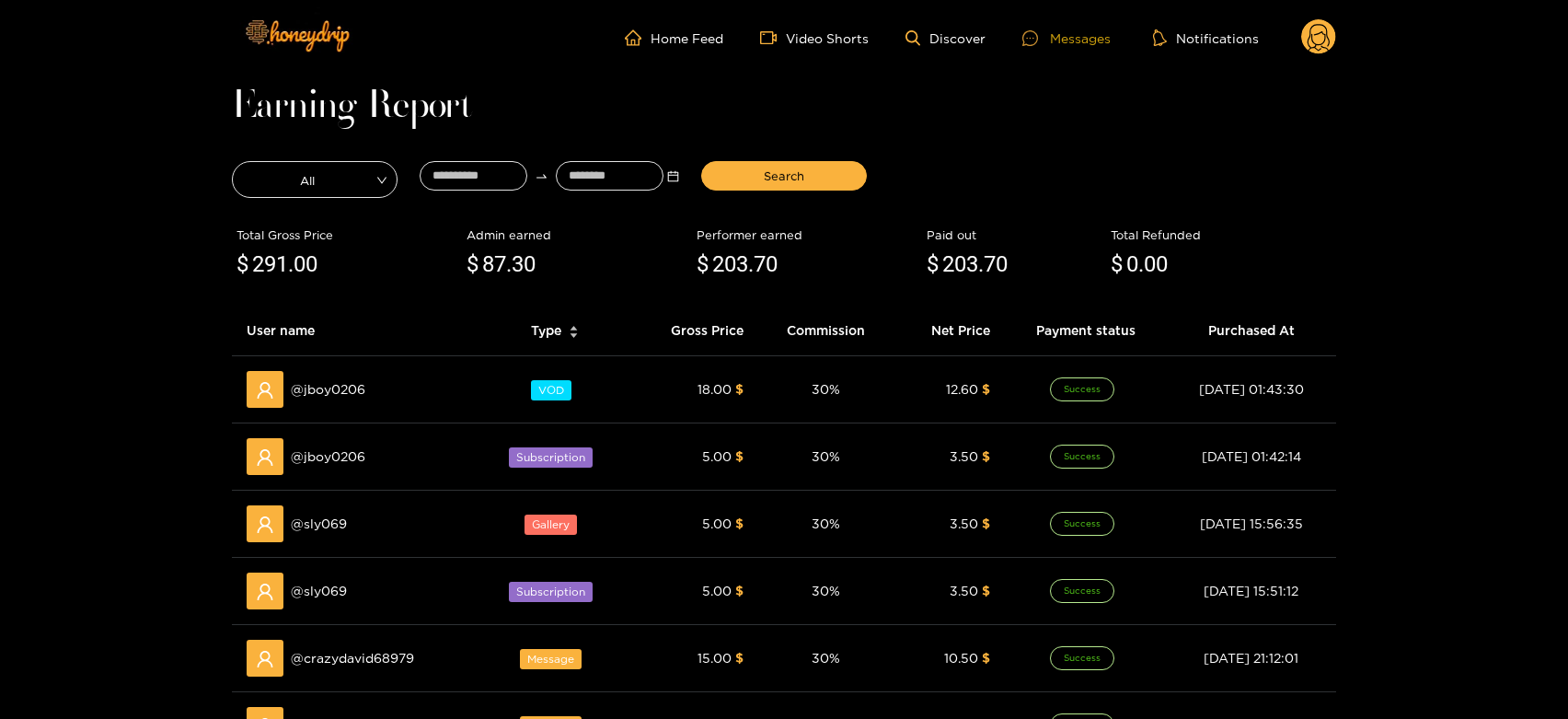
click at [1060, 36] on div "Messages" at bounding box center [1066, 38] width 88 height 22
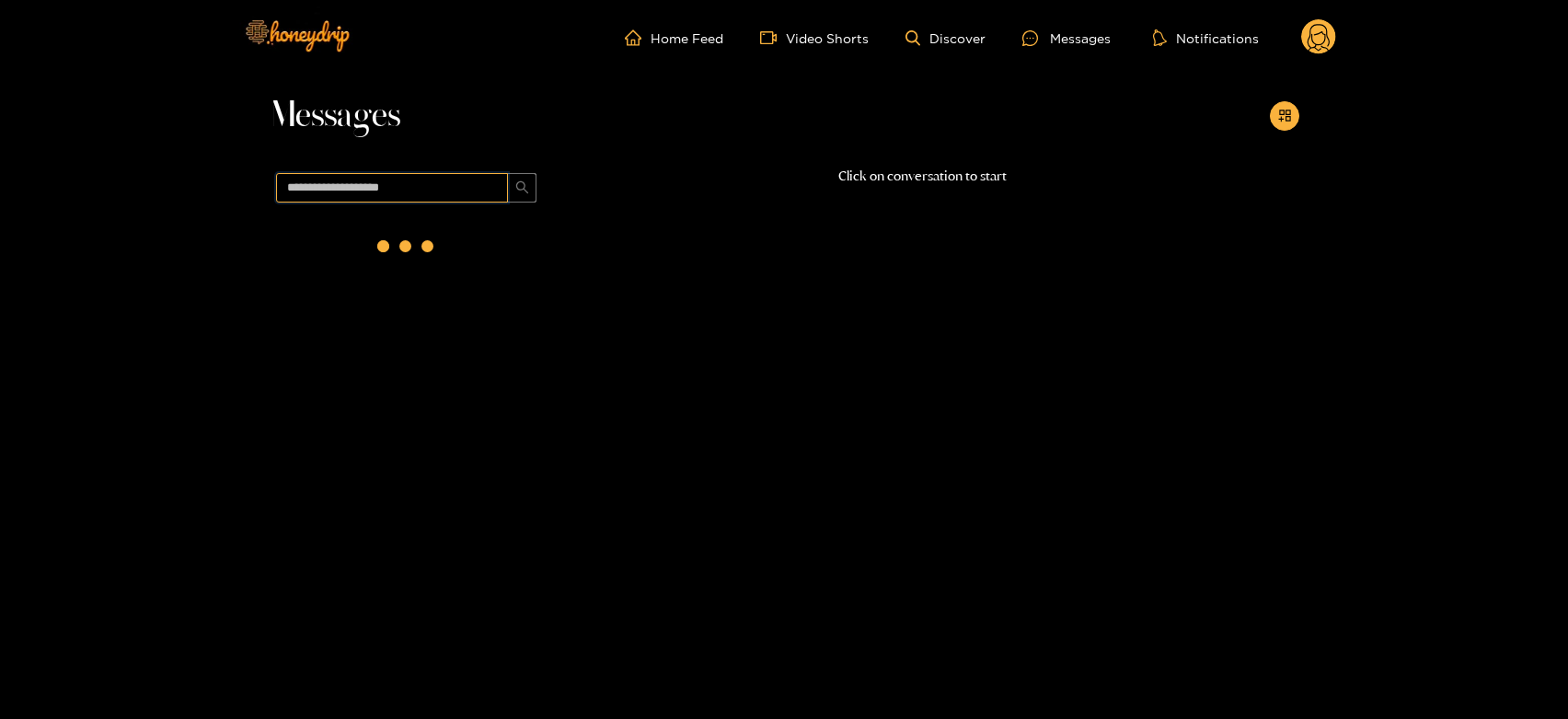
click at [428, 199] on input "text" at bounding box center [392, 188] width 232 height 29
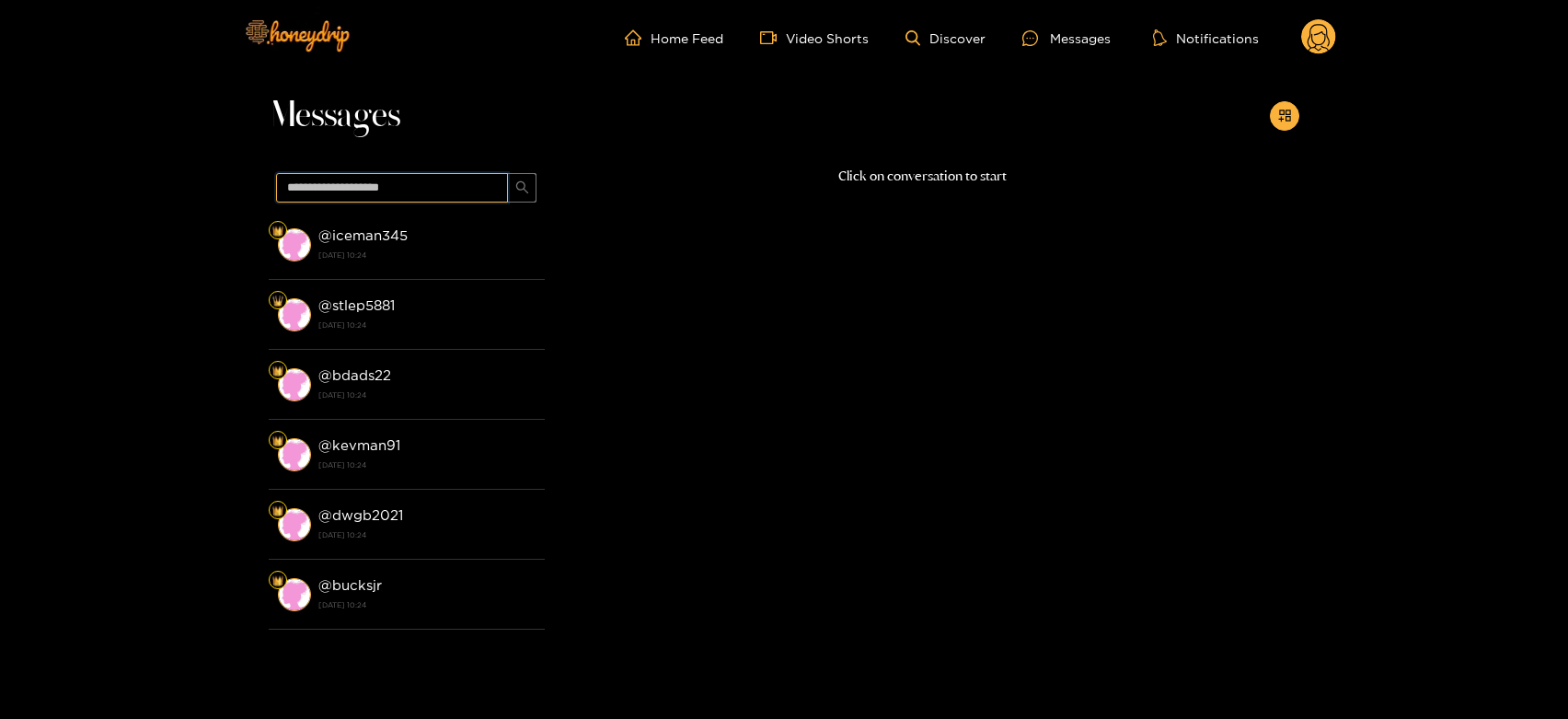
paste input "******"
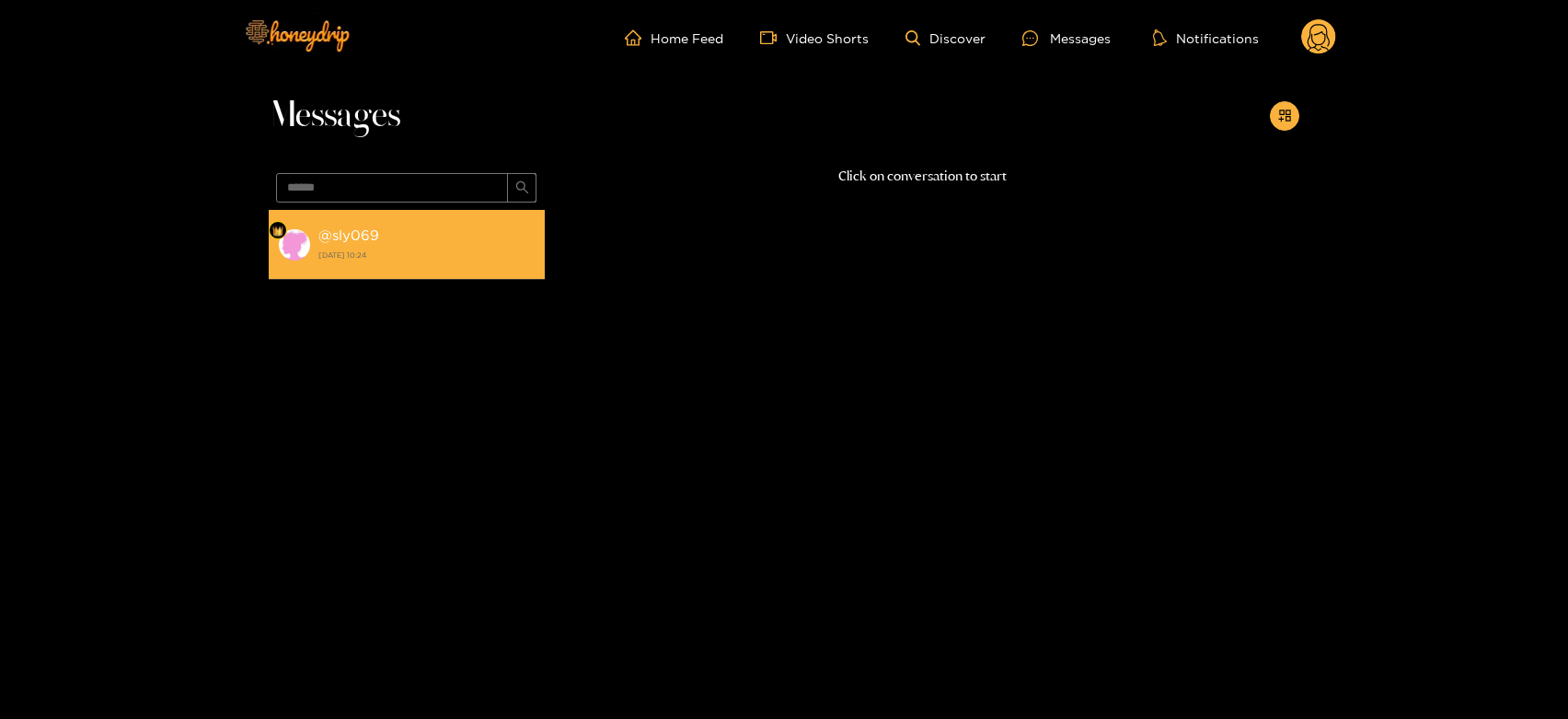
click at [409, 265] on li "@ sly069 22 August 2025 10:24" at bounding box center [406, 245] width 276 height 70
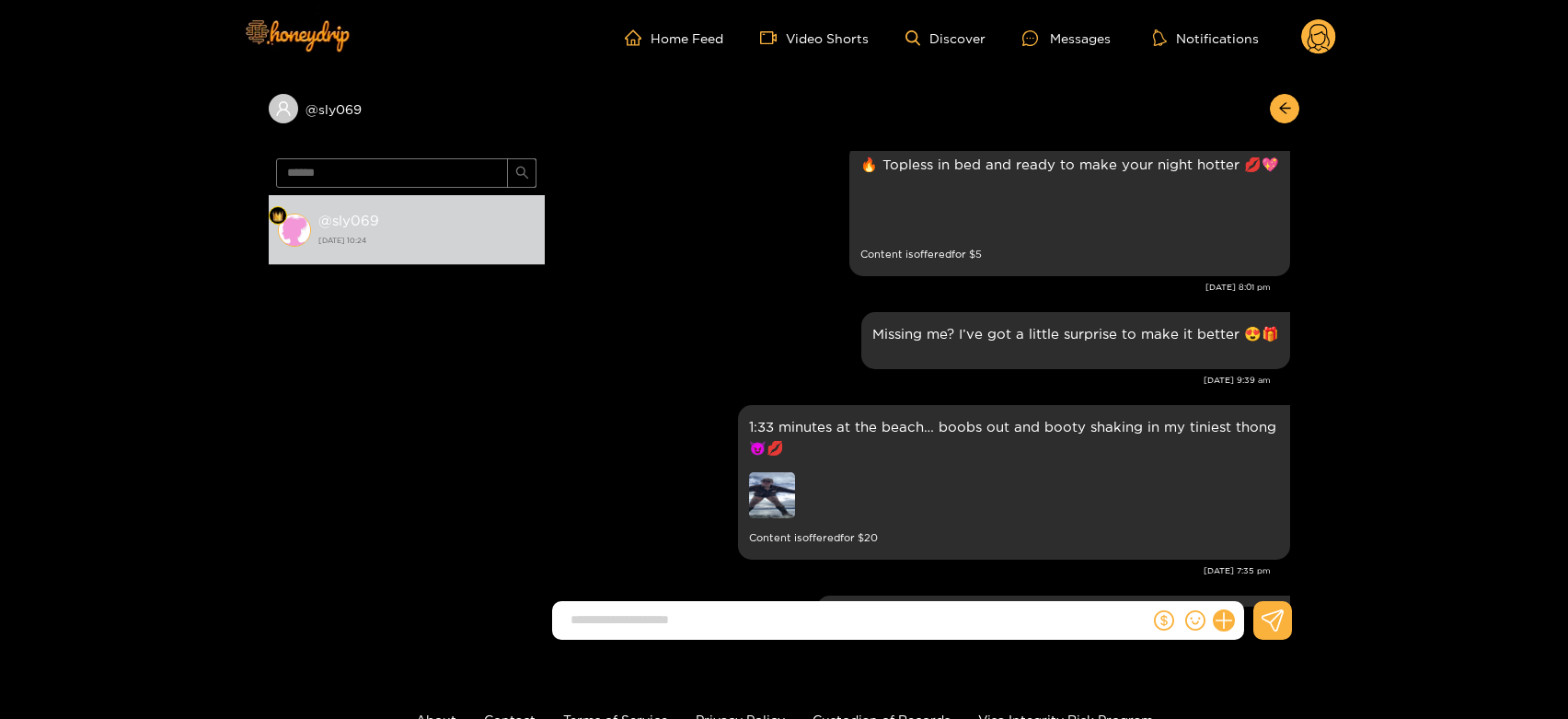
scroll to position [2429, 0]
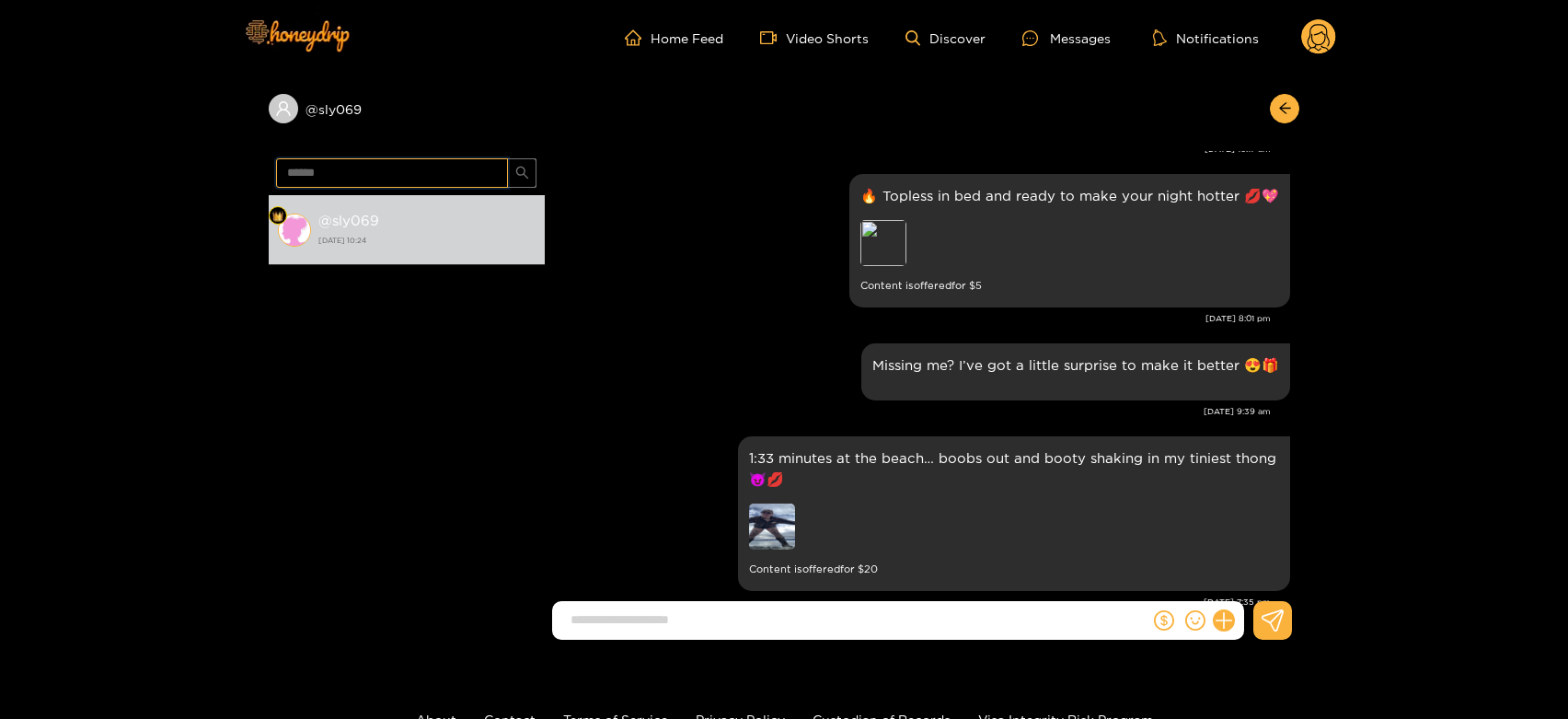
click at [346, 167] on input "******" at bounding box center [392, 173] width 232 height 29
paste input "*********"
type input "**********"
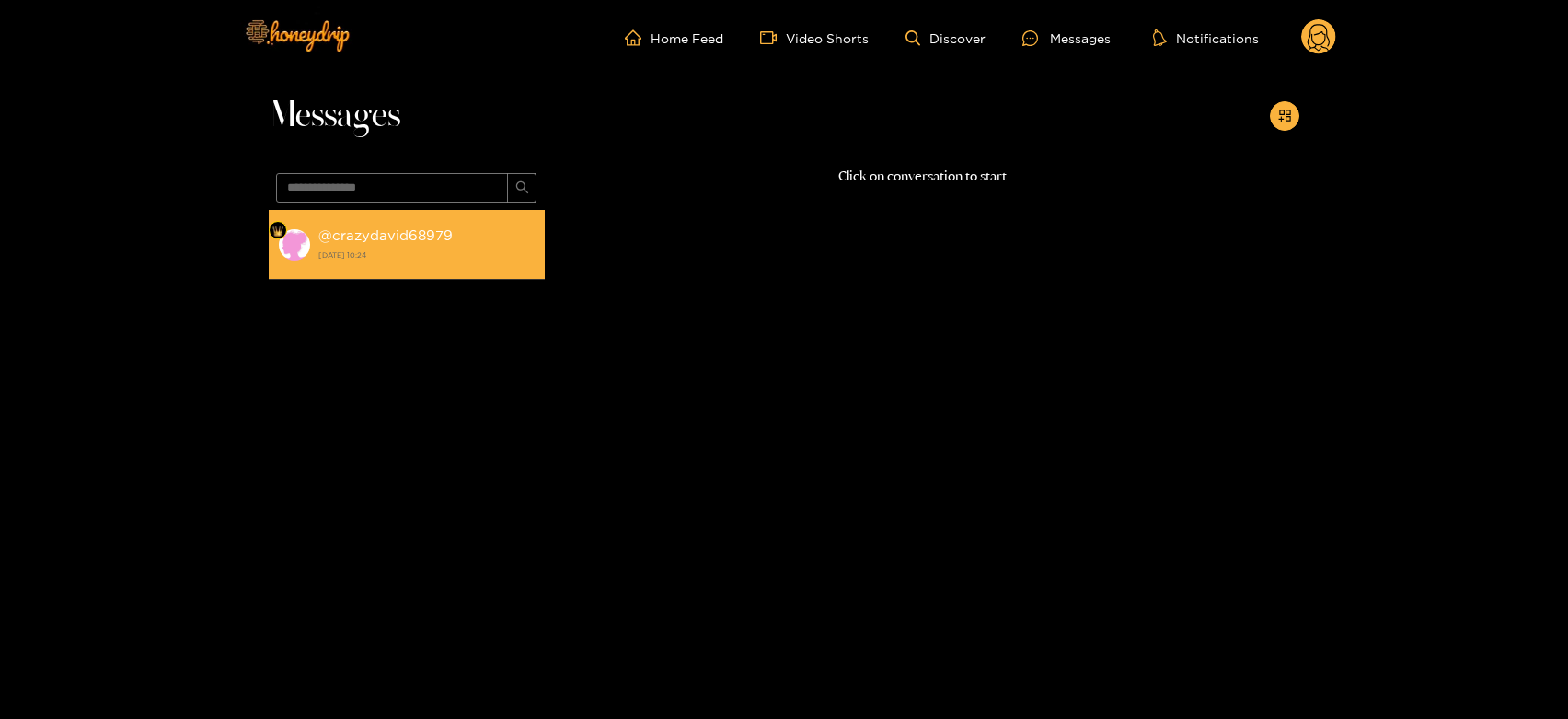
click at [456, 259] on strong "22 August 2025 10:24" at bounding box center [426, 254] width 217 height 17
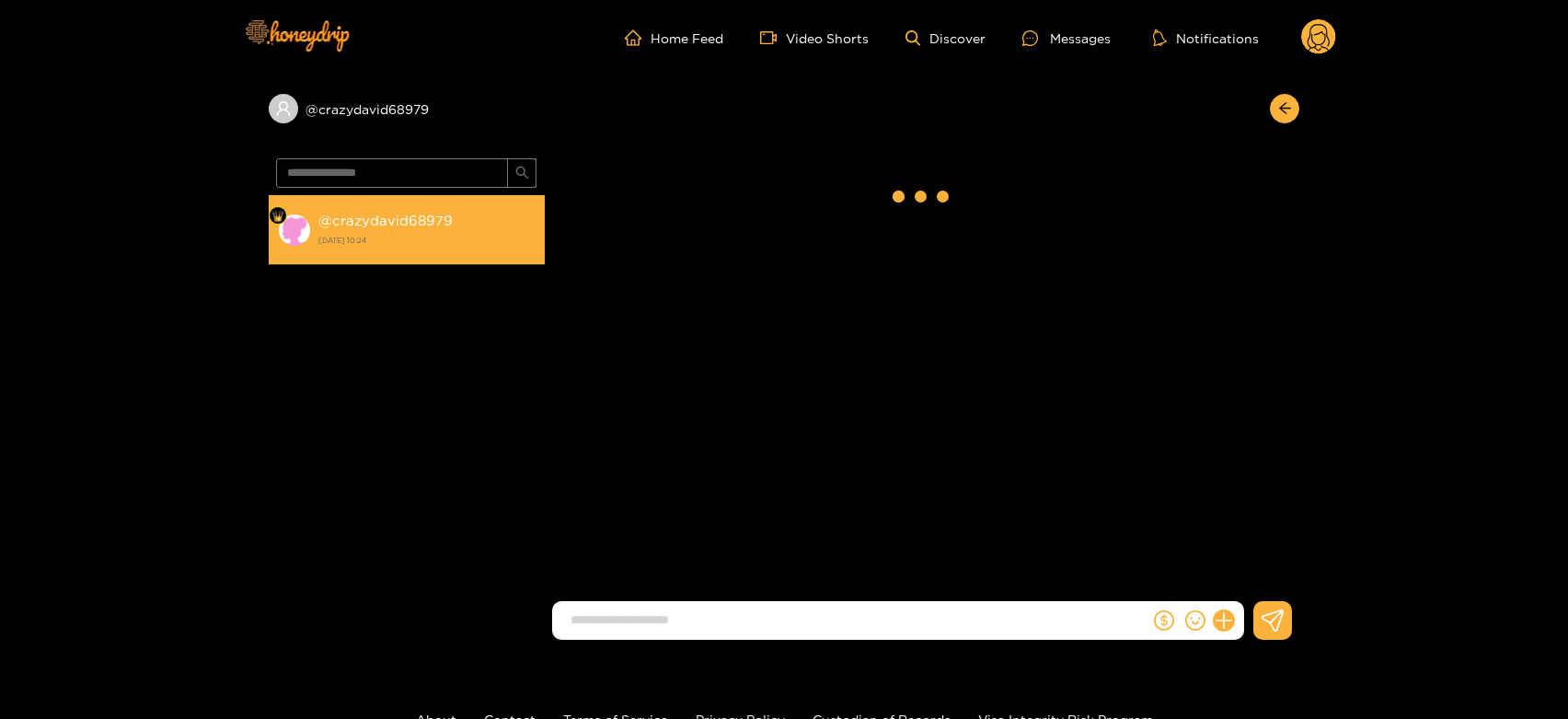
scroll to position [3042, 0]
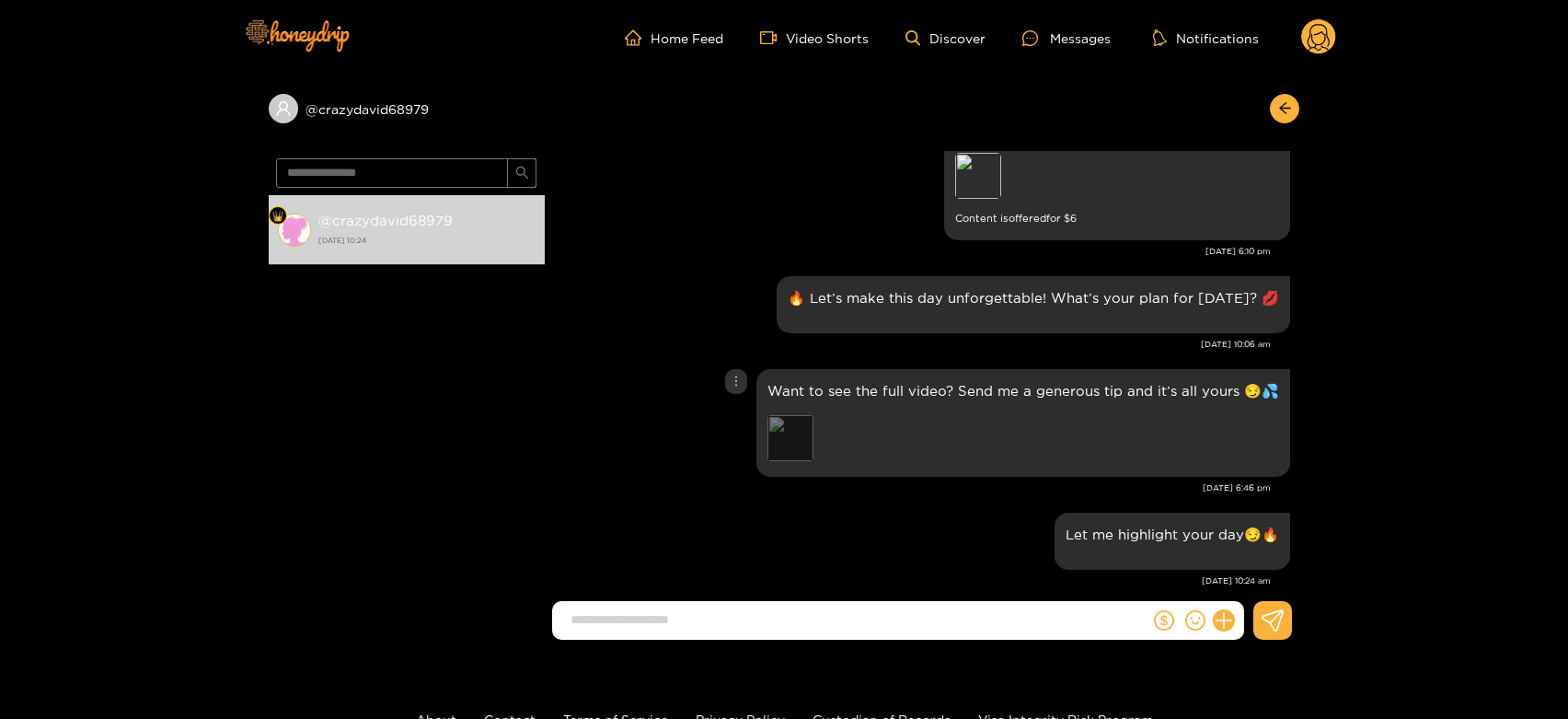
click at [794, 423] on div "Preview" at bounding box center [790, 438] width 46 height 46
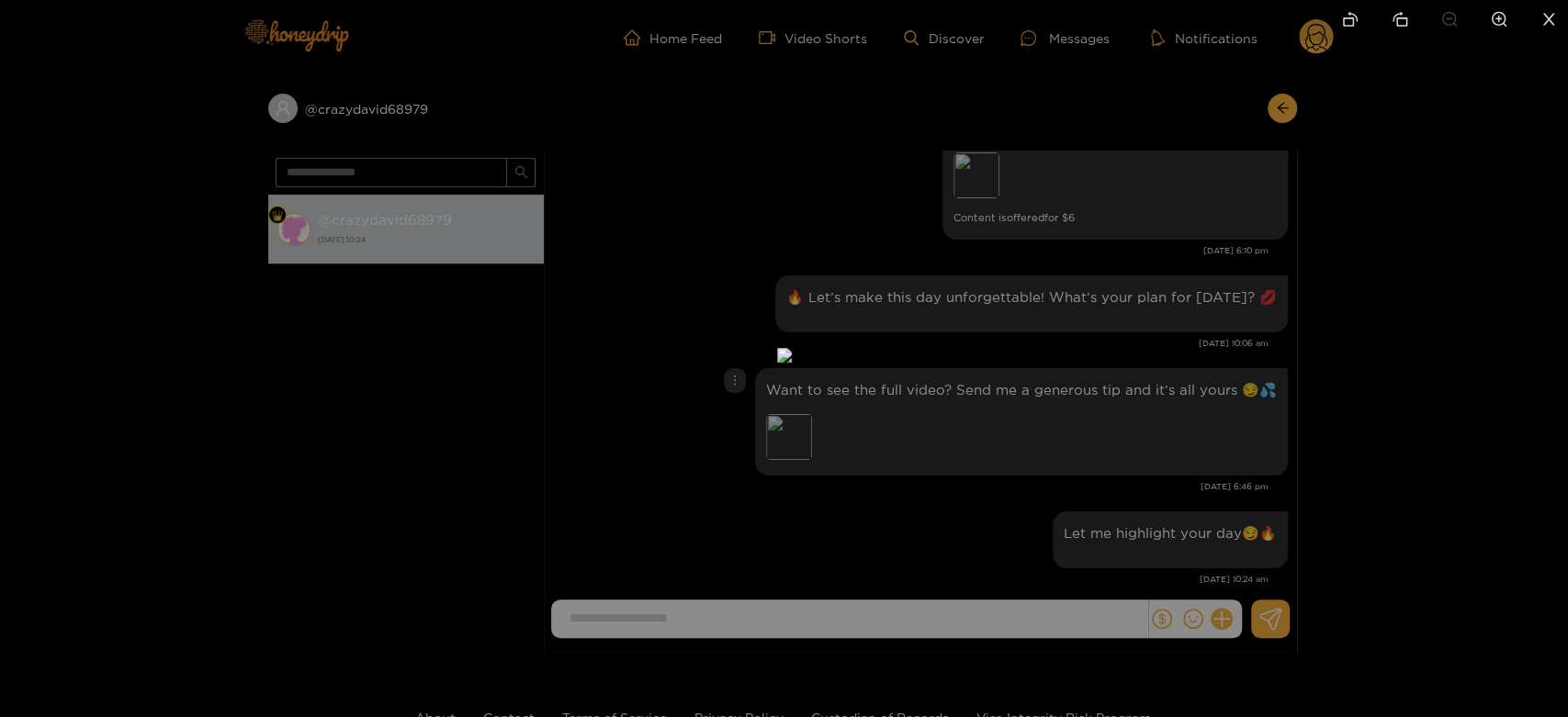
click at [1490, 467] on div at bounding box center [784, 358] width 1568 height 717
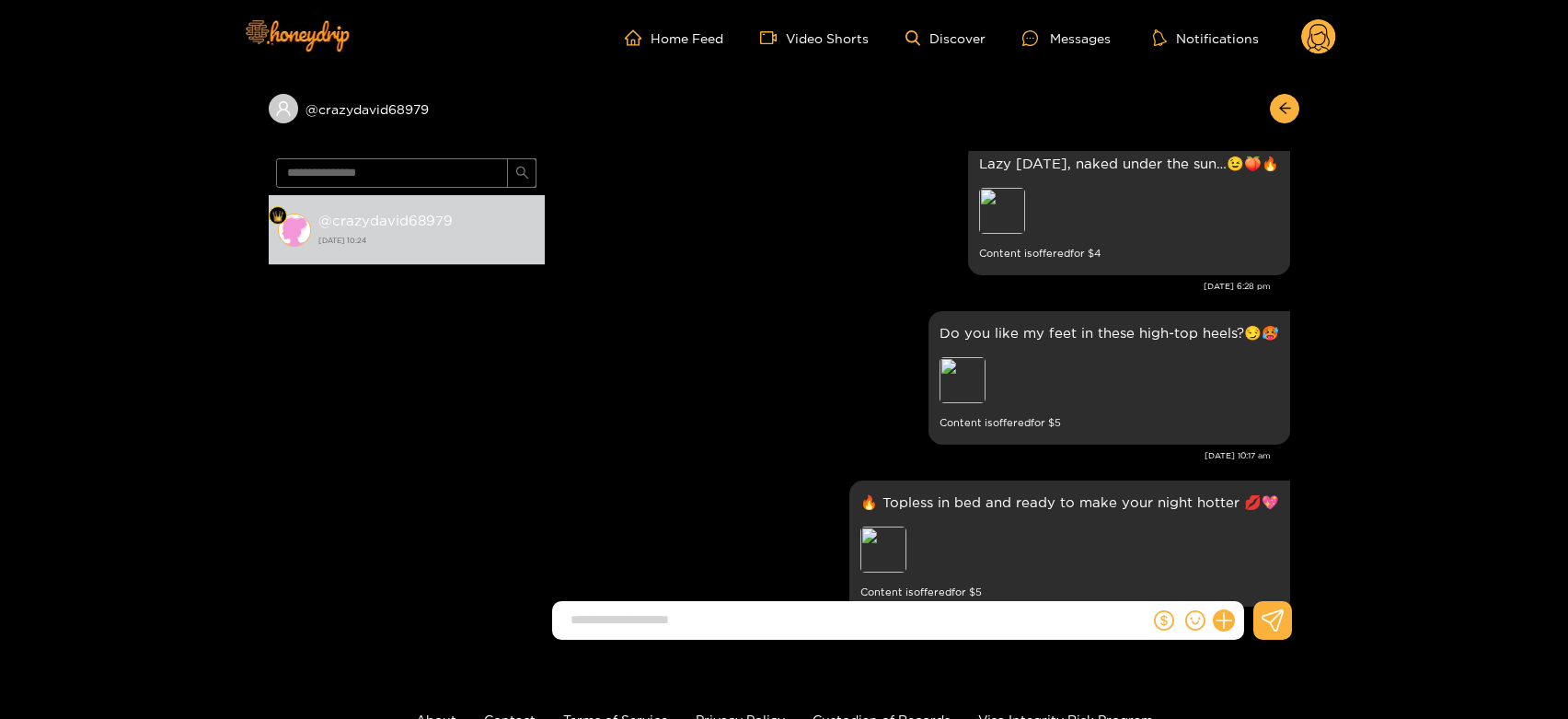
scroll to position [2122, 0]
click at [1318, 38] on circle at bounding box center [1320, 37] width 35 height 35
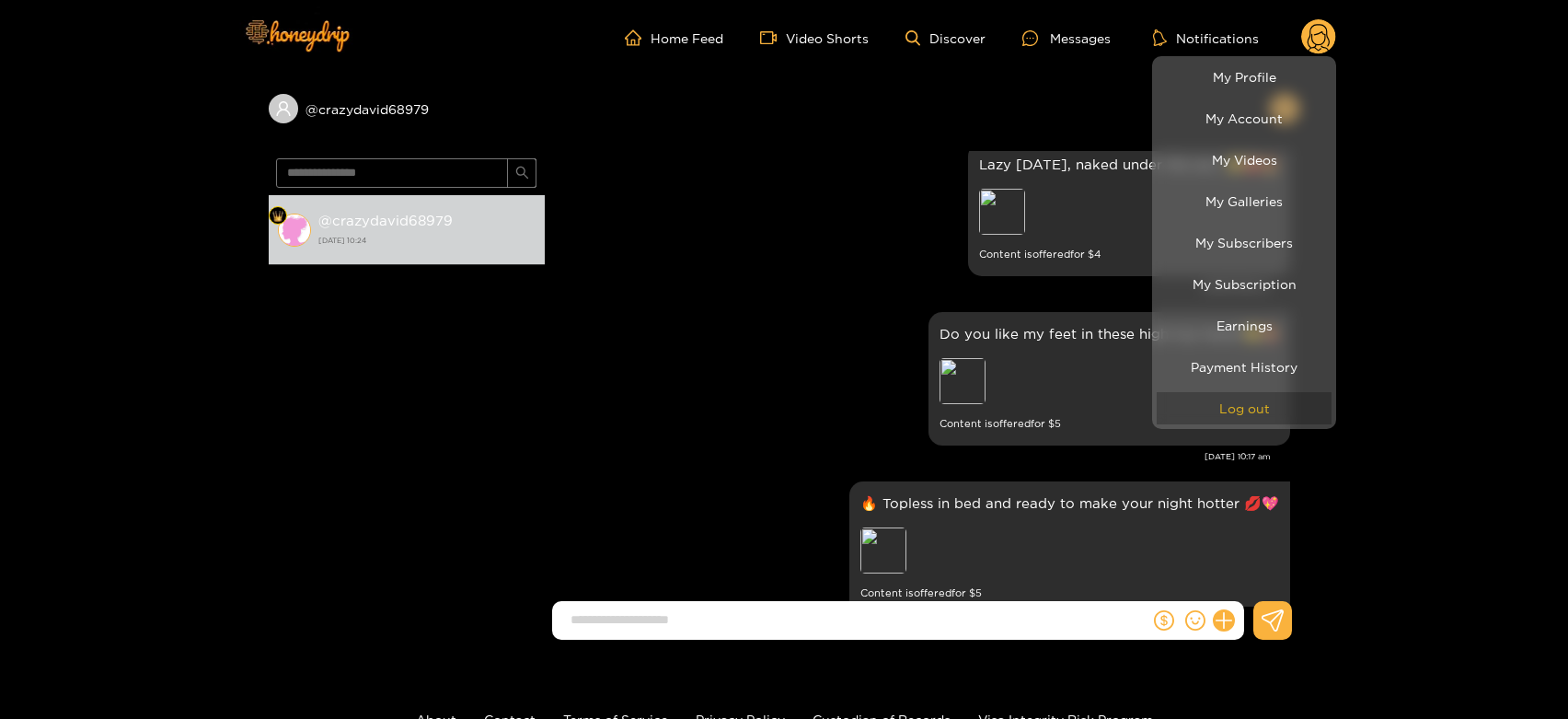
click at [1254, 405] on button "Log out" at bounding box center [1244, 408] width 175 height 32
